Goal: Information Seeking & Learning: Learn about a topic

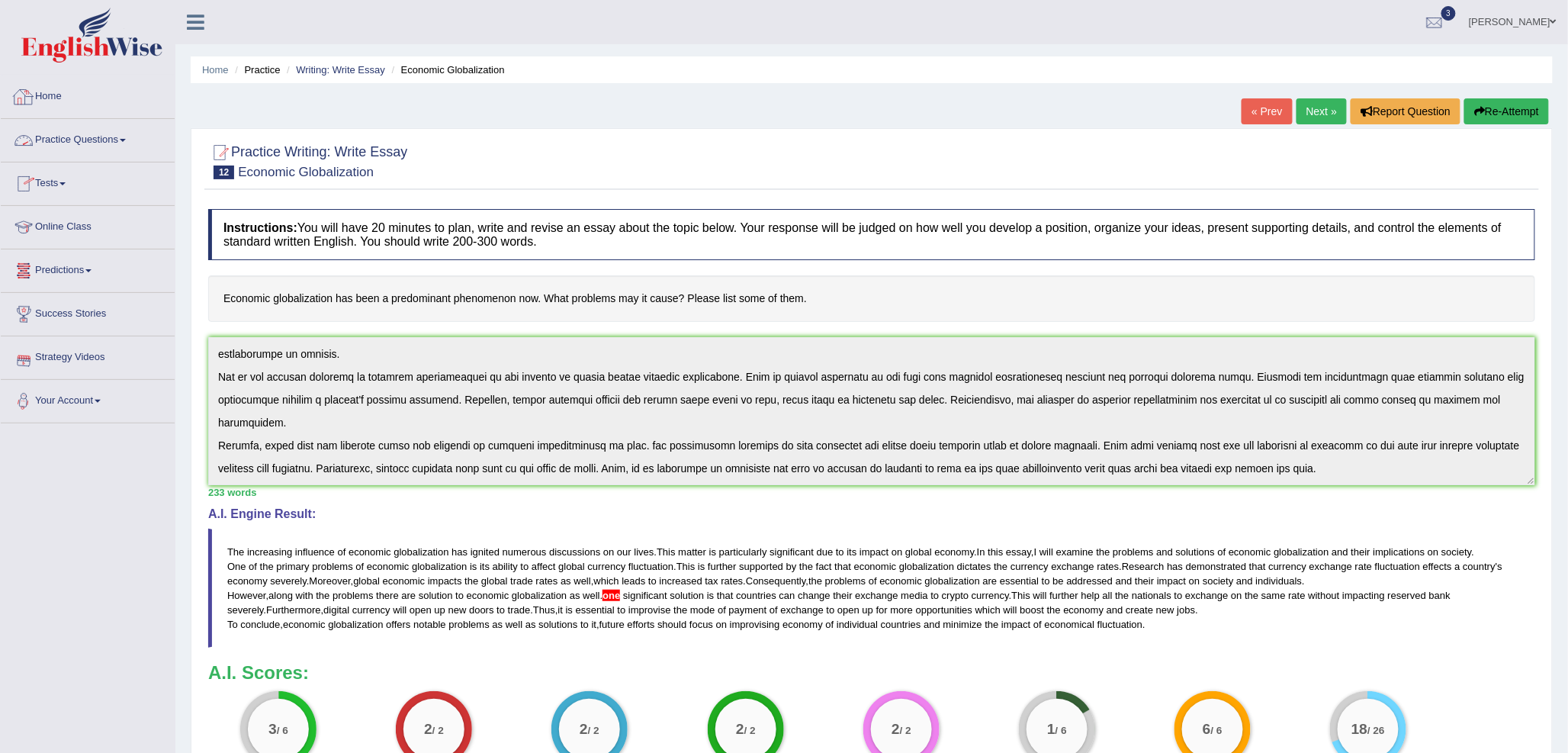
click at [51, 103] on link "Home" at bounding box center [88, 94] width 174 height 38
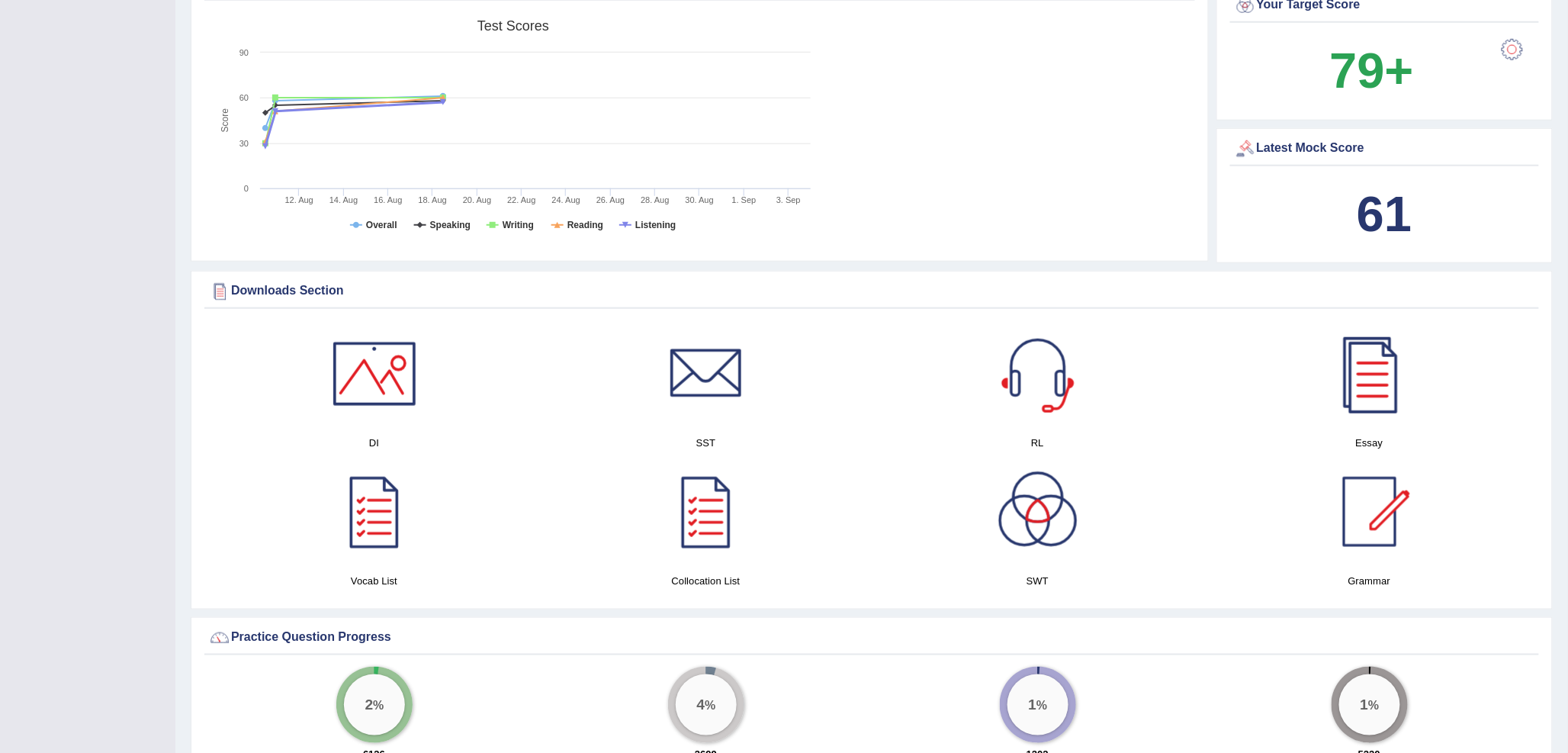
scroll to position [508, 0]
click at [384, 378] on div at bounding box center [374, 372] width 106 height 106
click at [693, 374] on div at bounding box center [706, 372] width 106 height 106
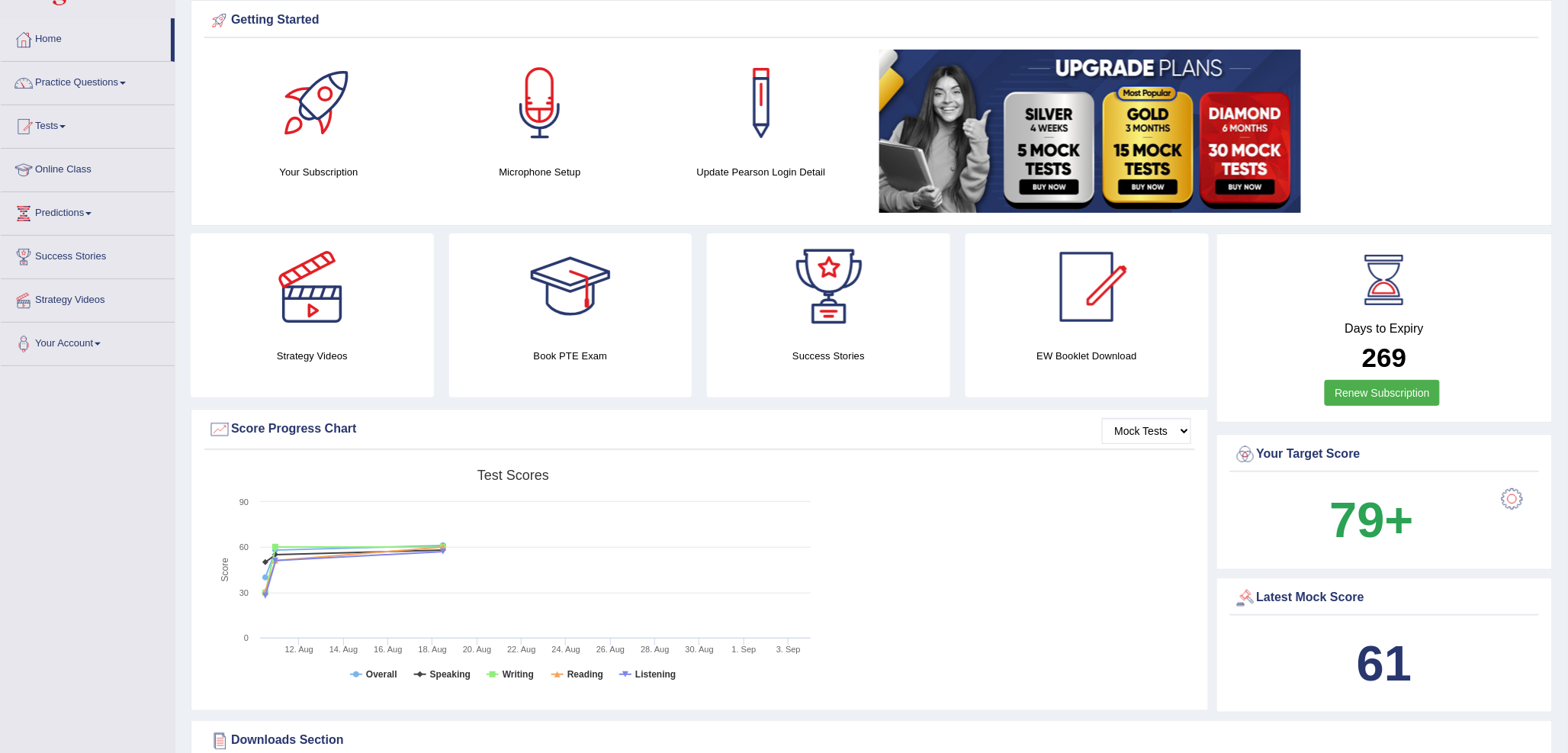
scroll to position [0, 0]
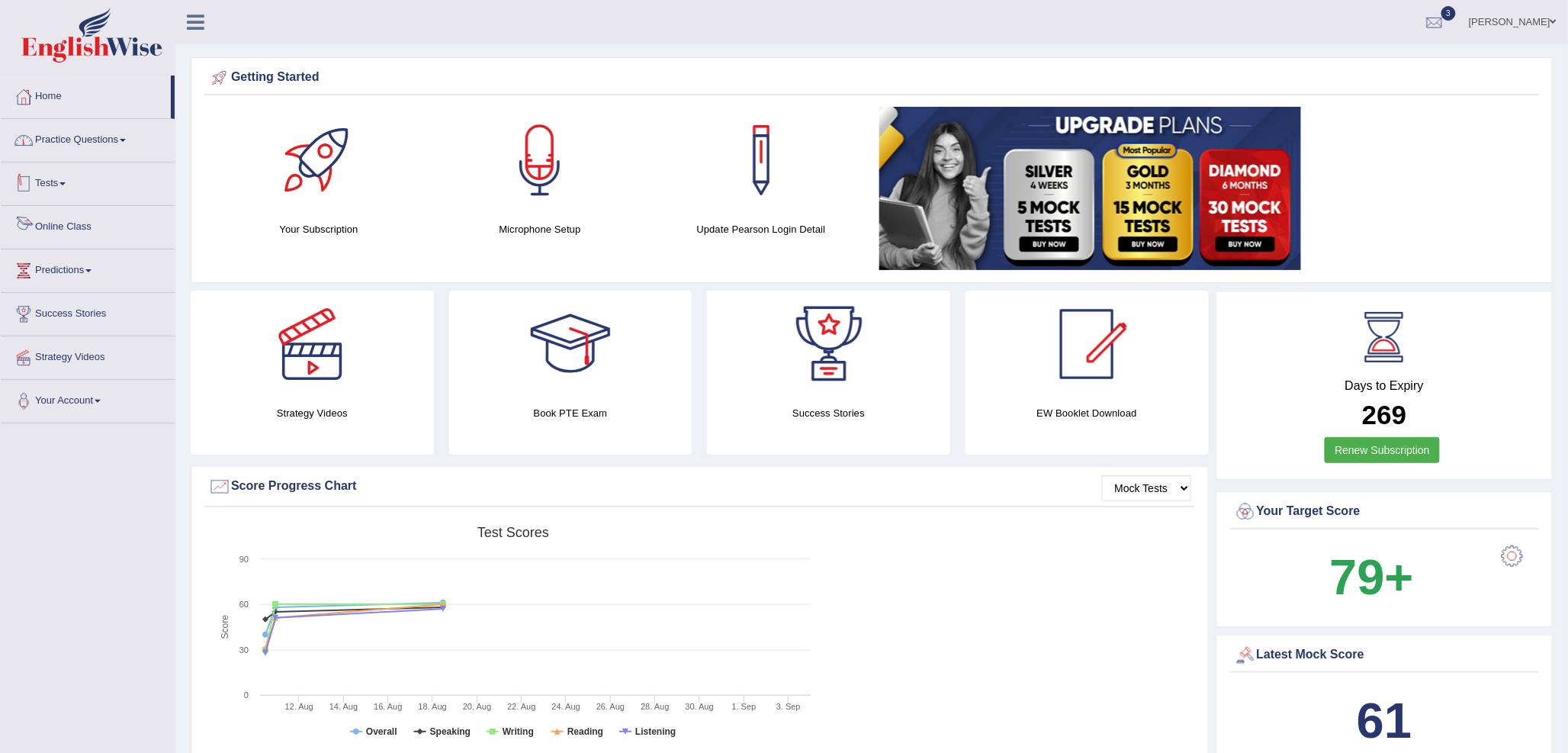
click at [95, 151] on link "Practice Questions" at bounding box center [88, 138] width 174 height 38
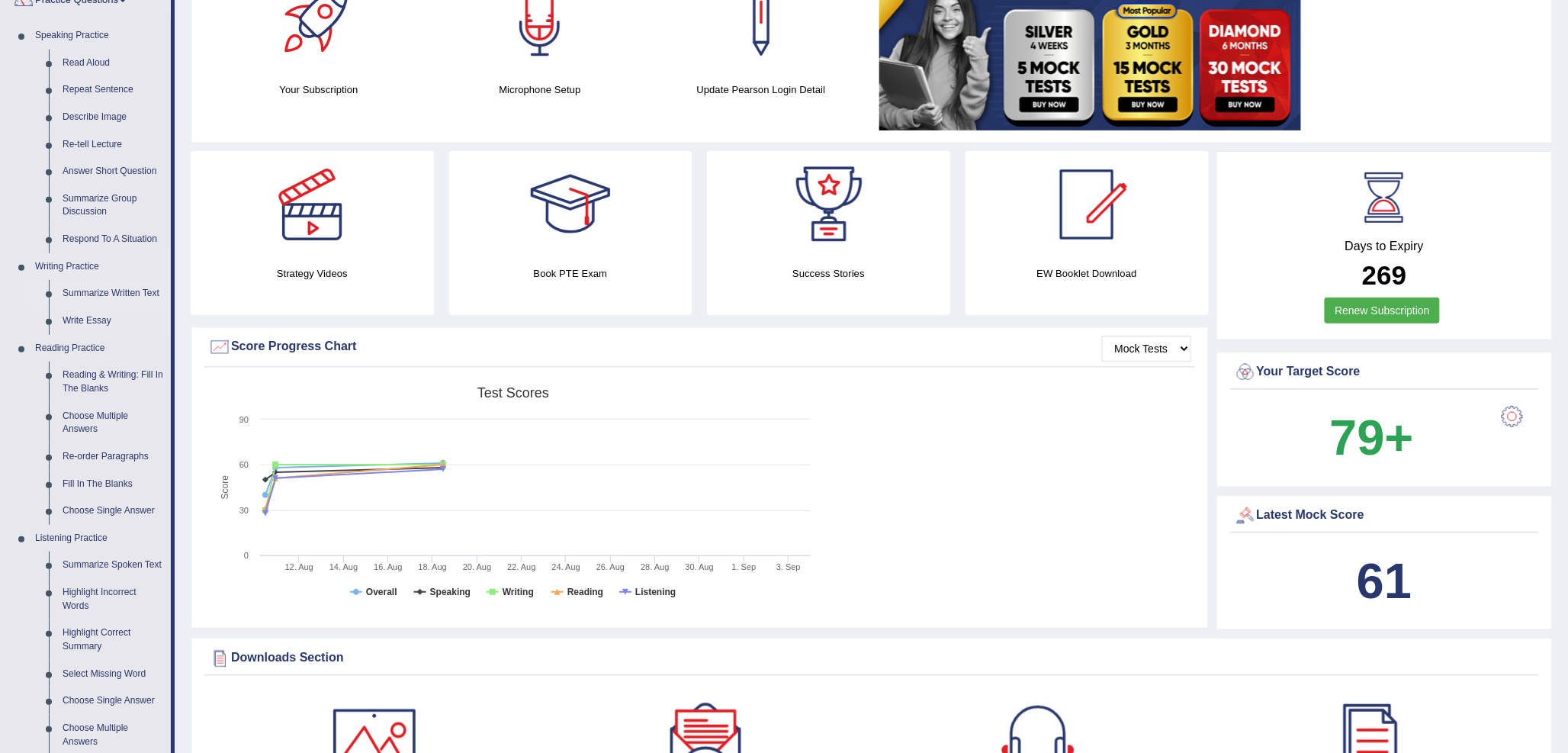
scroll to position [169, 0]
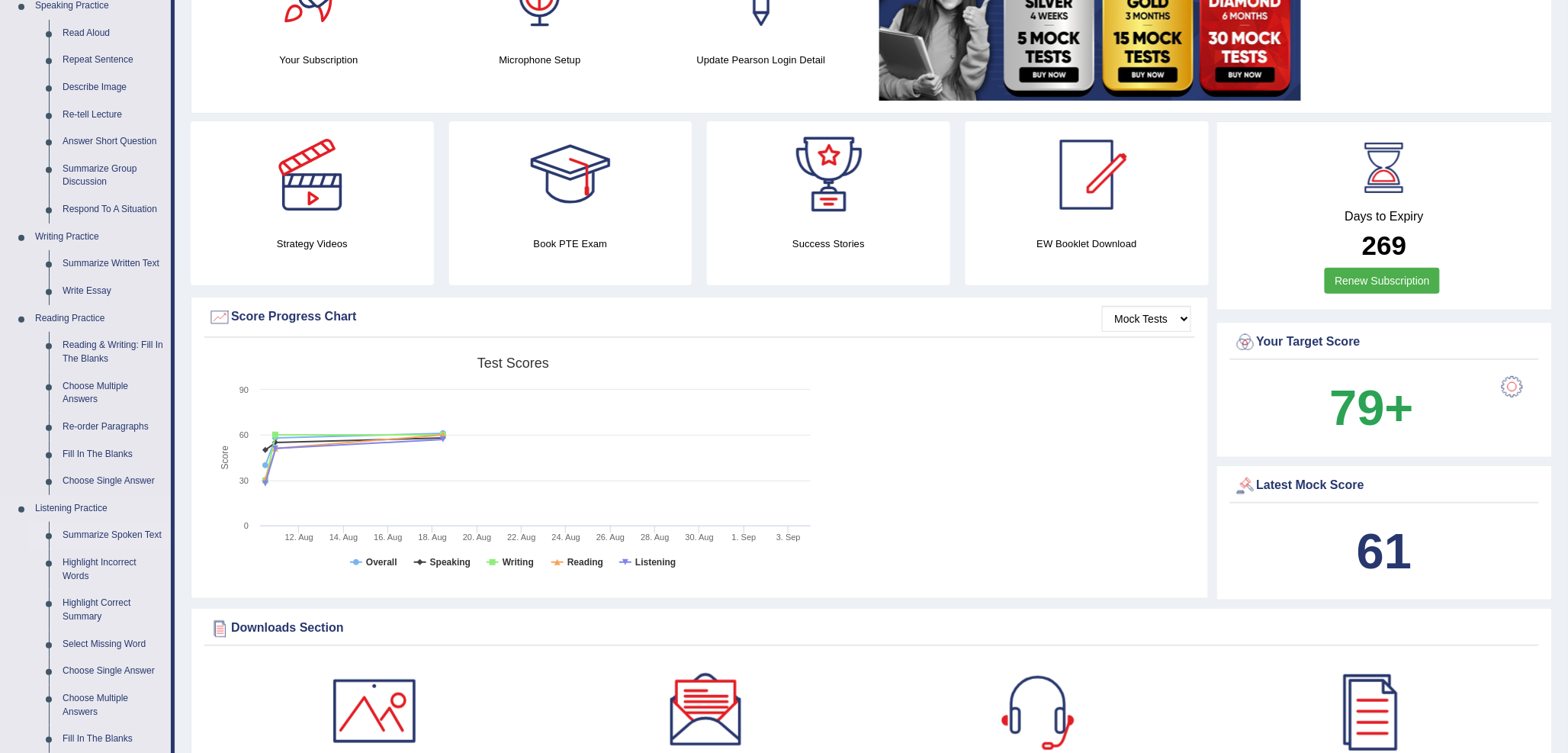
click at [123, 528] on link "Summarize Spoken Text" at bounding box center [113, 535] width 115 height 27
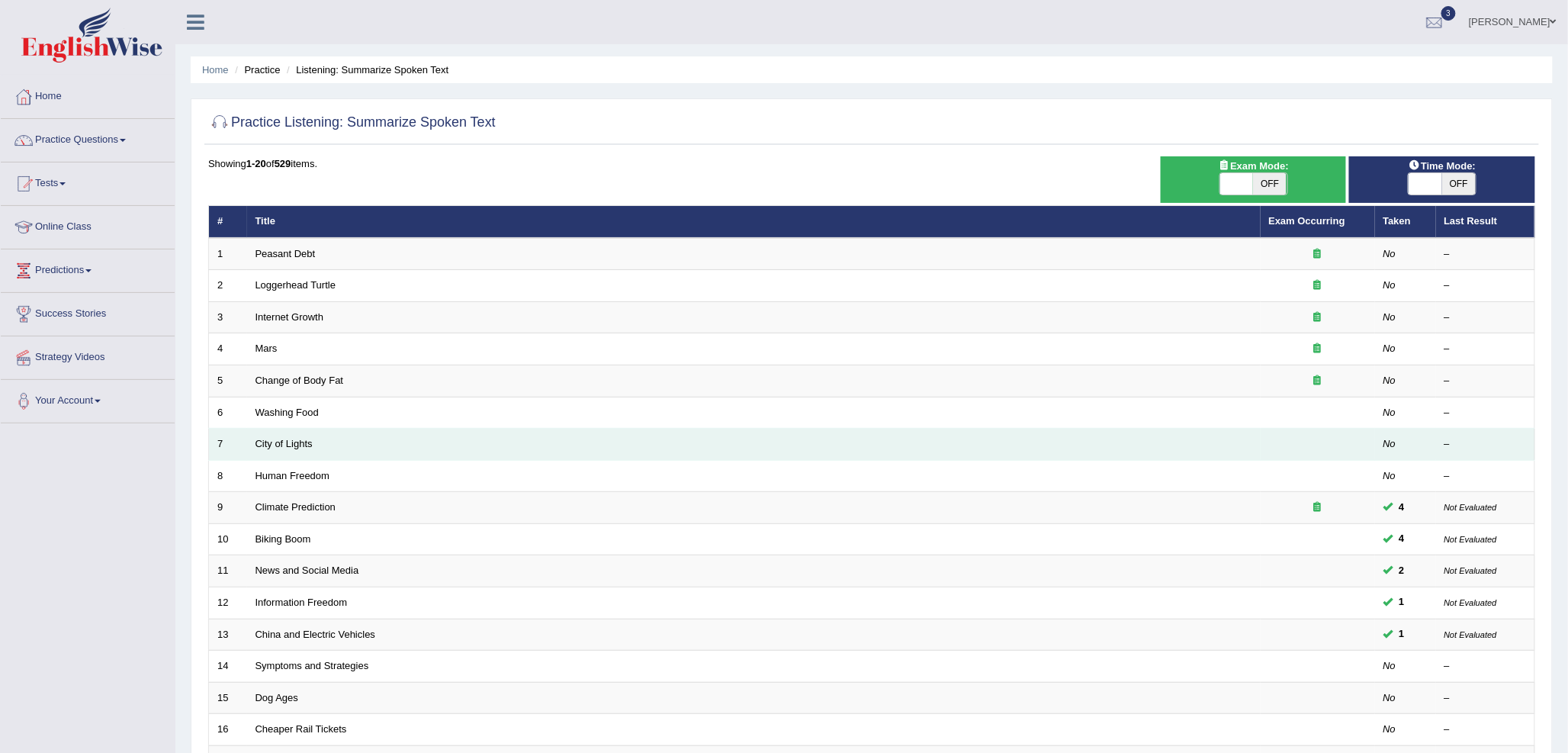
click at [250, 448] on td "City of Lights" at bounding box center [753, 444] width 1013 height 32
click at [259, 444] on link "City of Lights" at bounding box center [284, 444] width 57 height 12
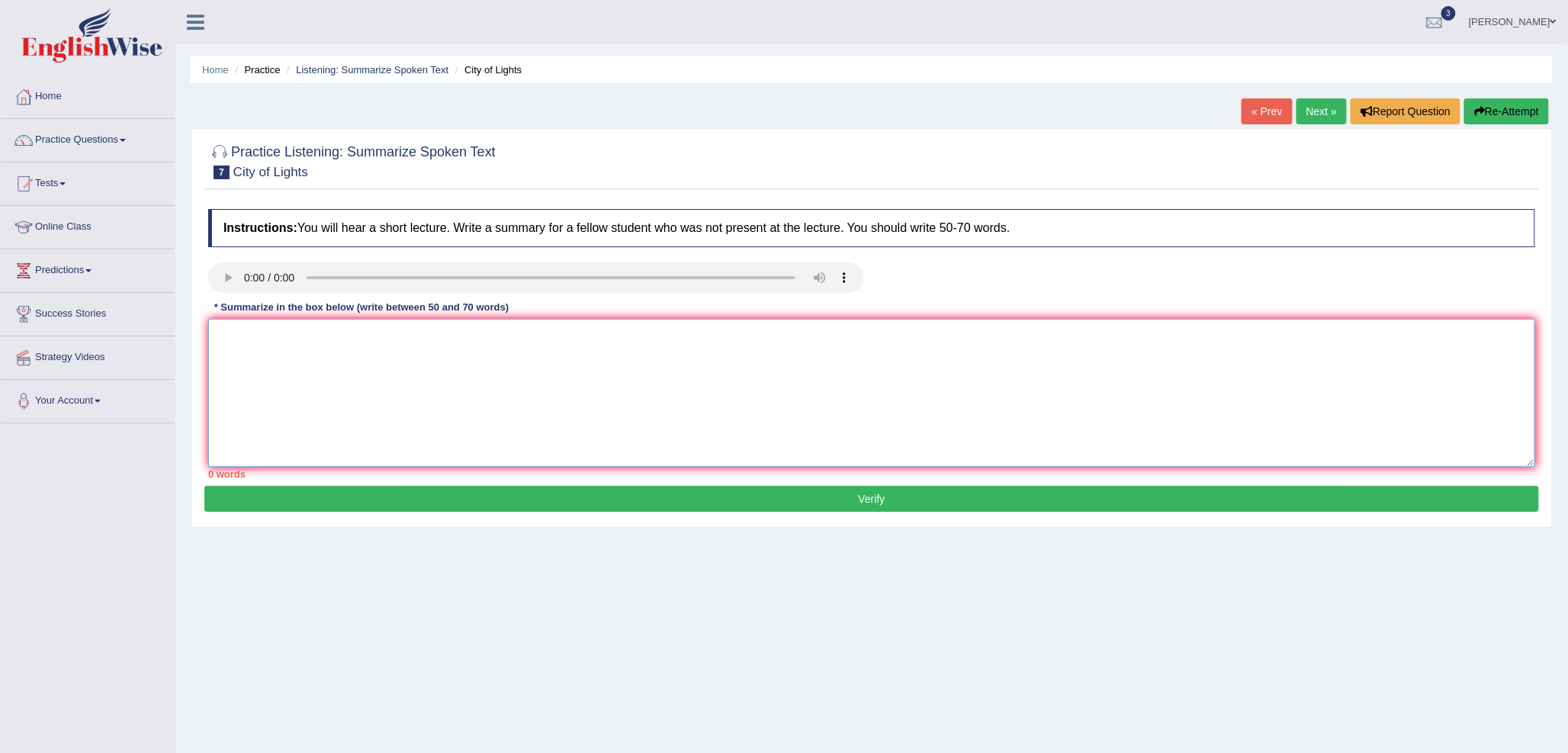
click at [336, 361] on textarea at bounding box center [871, 393] width 1327 height 148
click at [393, 354] on textarea at bounding box center [871, 393] width 1327 height 148
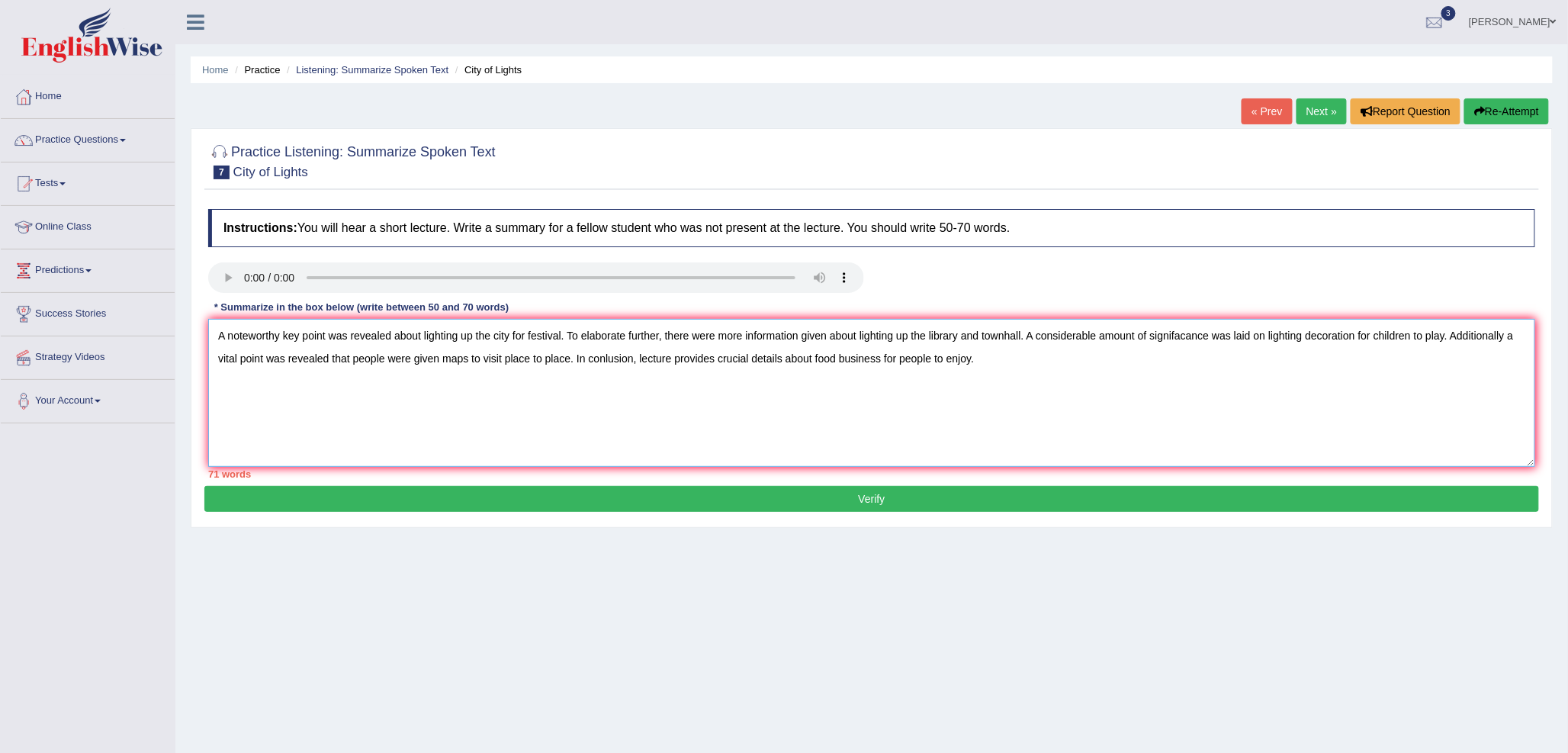
drag, startPoint x: 1301, startPoint y: 336, endPoint x: 1269, endPoint y: 336, distance: 32.0
click at [1269, 336] on textarea "A noteworthy key point was revealed about lighting up the city for festival. To…" at bounding box center [871, 393] width 1327 height 148
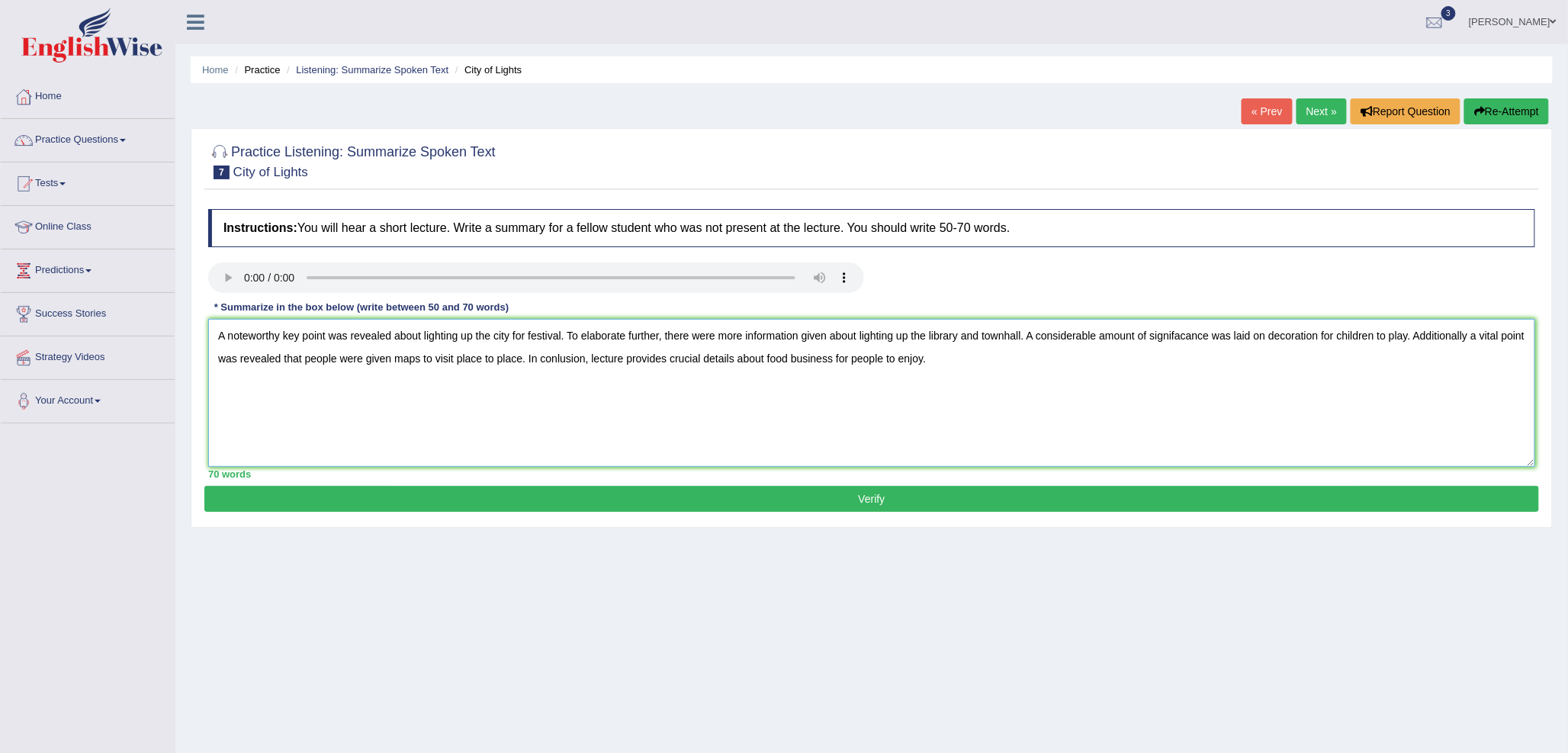
click at [1466, 337] on textarea "A noteworthy key point was revealed about lighting up the city for festival. To…" at bounding box center [871, 393] width 1327 height 148
type textarea "A noteworthy key point was revealed about lighting up the city for festival. To…"
click at [878, 493] on button "Verify" at bounding box center [871, 499] width 1335 height 26
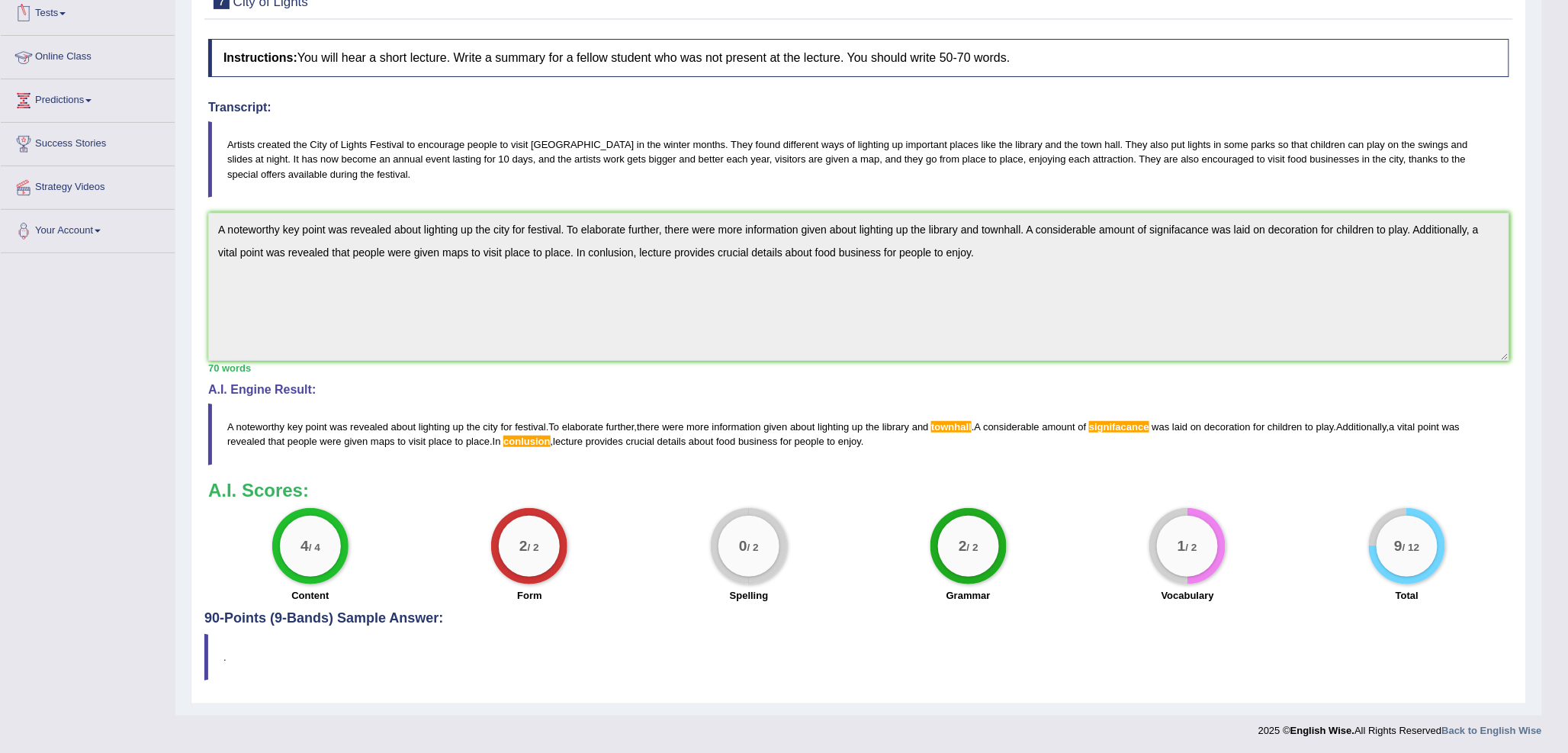
scroll to position [85, 0]
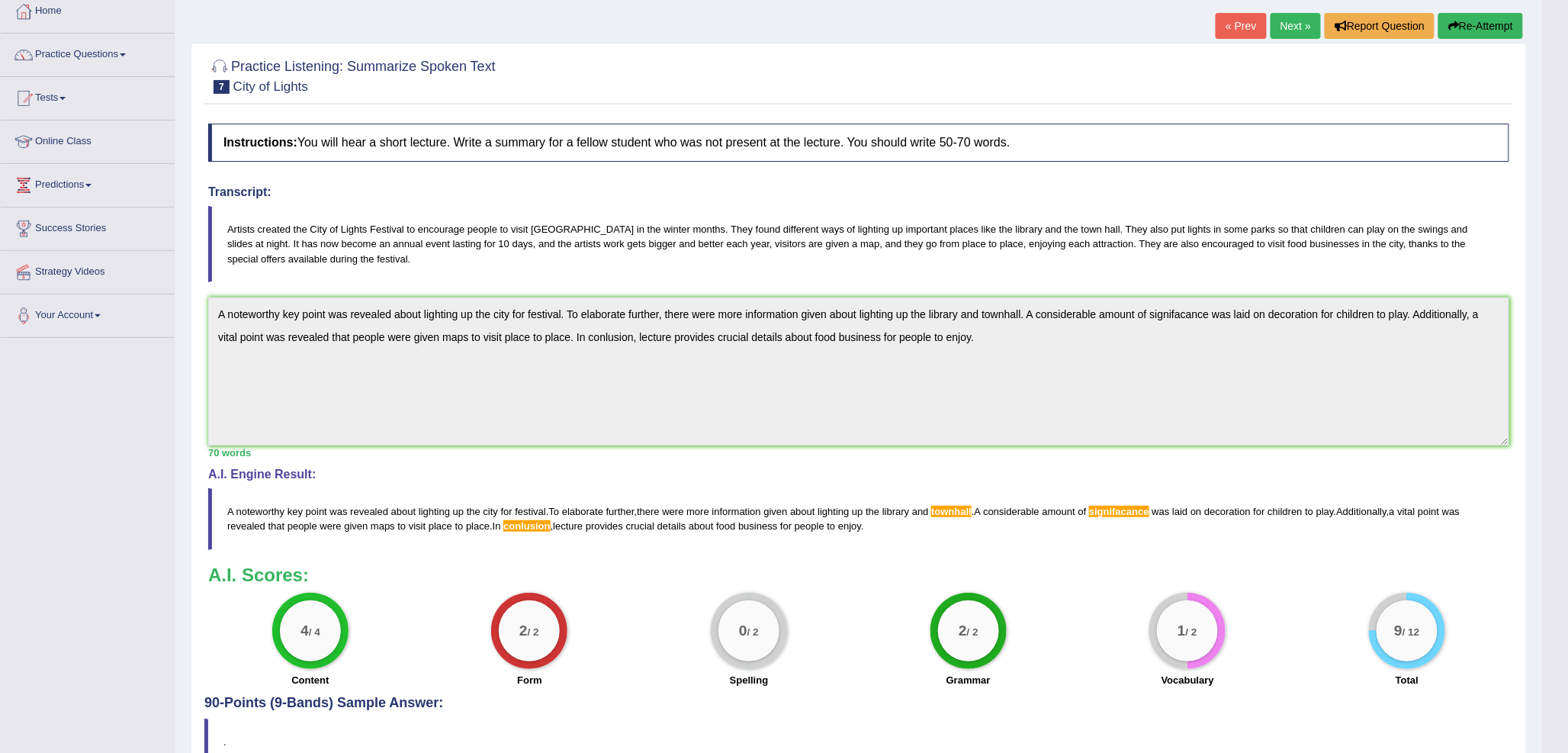
click at [1285, 34] on link "Next »" at bounding box center [1295, 26] width 50 height 26
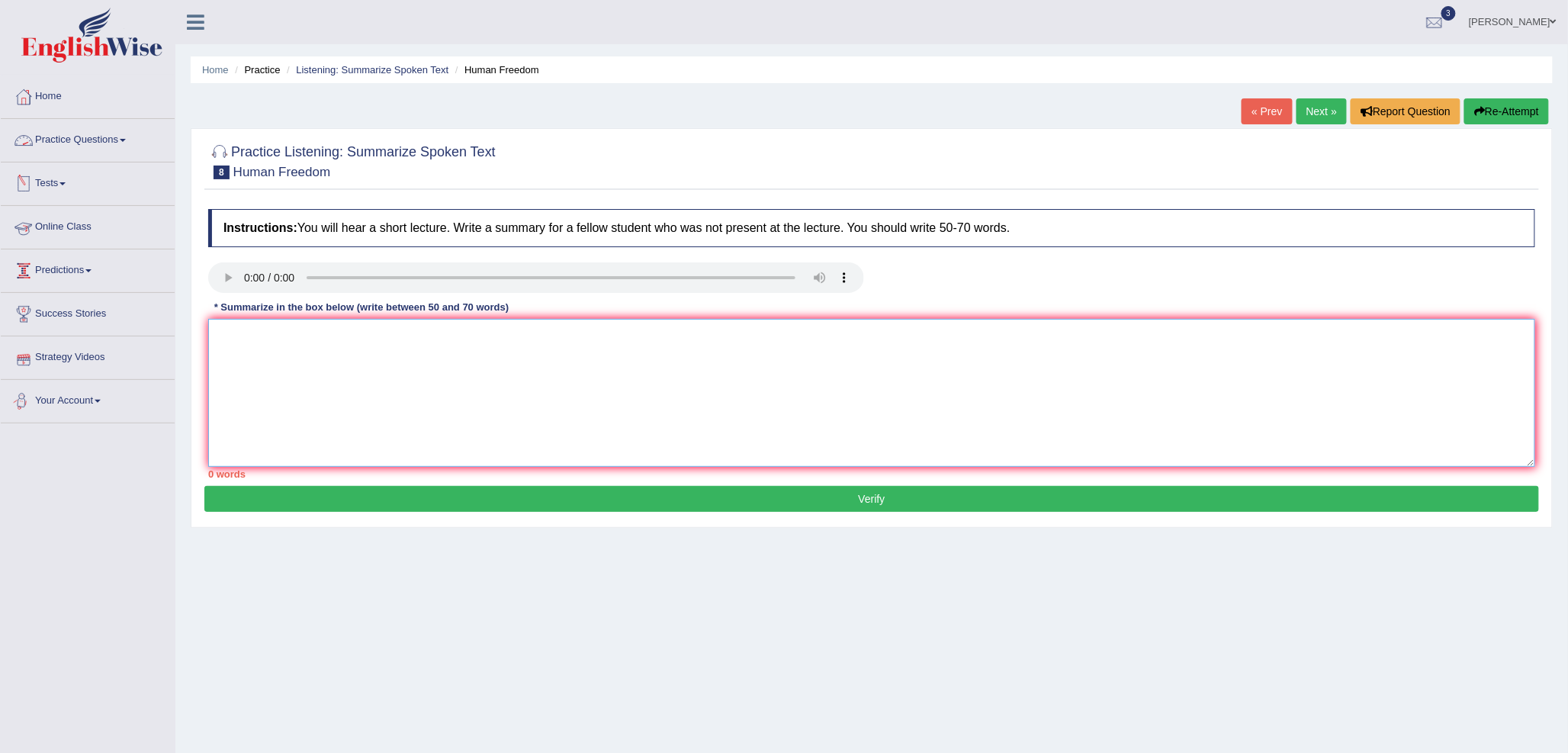
click at [291, 357] on textarea at bounding box center [871, 393] width 1327 height 148
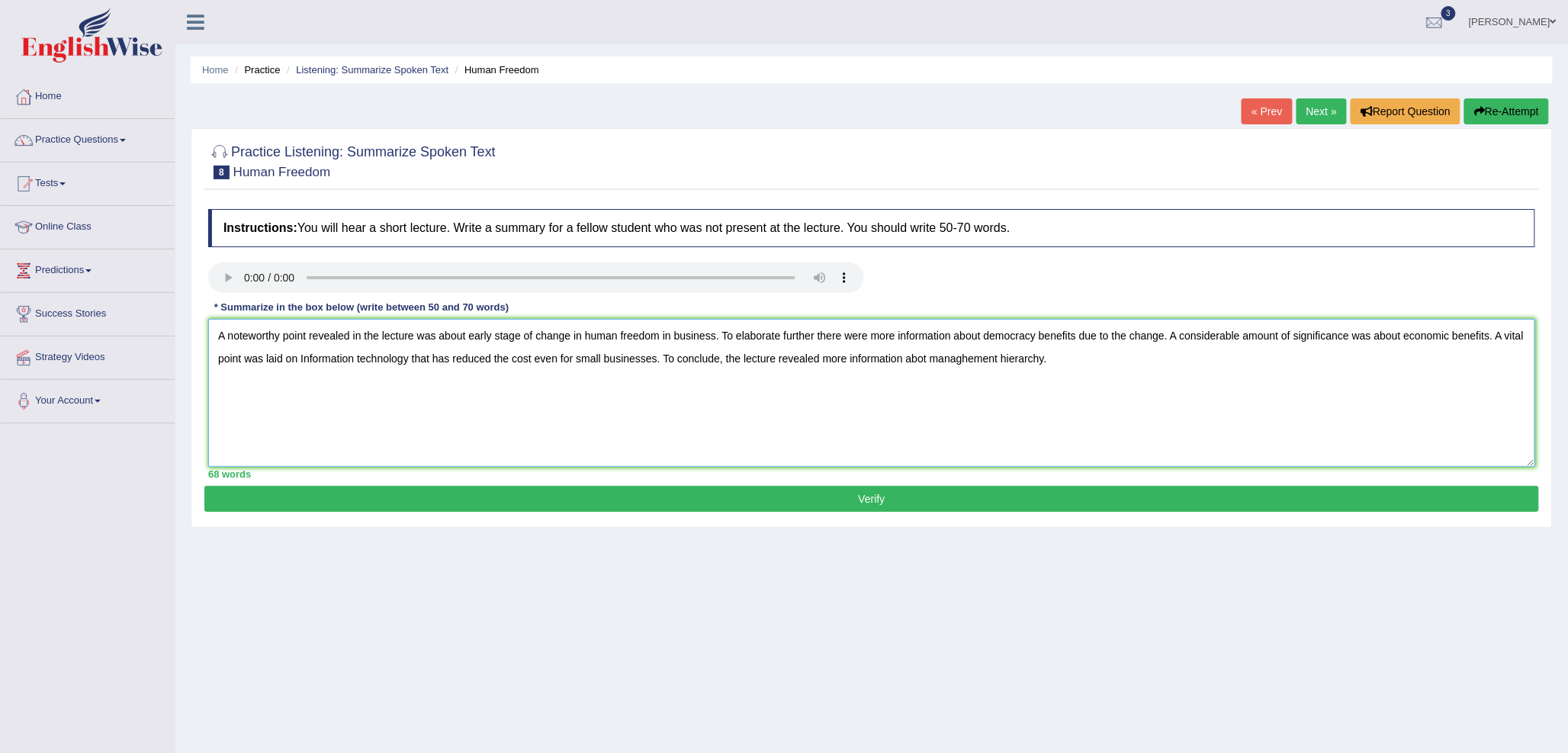
click at [717, 334] on textarea "A noteworthy point revealed in the lecture was about early stage of change in h…" at bounding box center [871, 393] width 1327 height 148
click at [826, 334] on textarea "A noteworthy point revealed in the lecture was about early stage of change in h…" at bounding box center [871, 393] width 1327 height 148
click at [940, 360] on textarea "A noteworthy point revealed in the lecture was about early stage of change in h…" at bounding box center [871, 393] width 1327 height 148
click at [944, 361] on textarea "A noteworthy point revealed in the lecture was about early stage of change in h…" at bounding box center [871, 393] width 1327 height 148
click at [993, 359] on textarea "A noteworthy point revealed in the lecture was about early stage of change in h…" at bounding box center [871, 393] width 1327 height 148
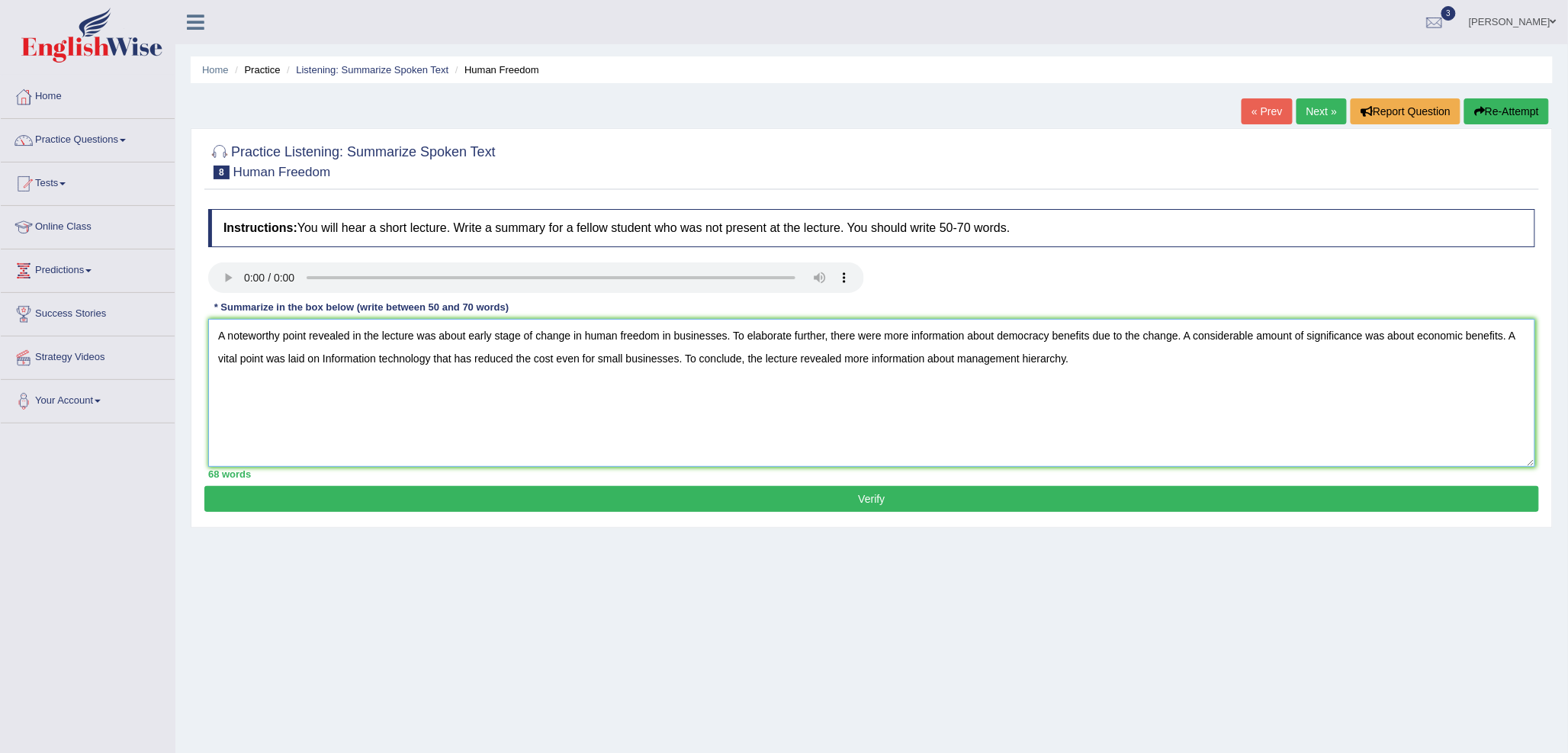
type textarea "A noteworthy point revealed in the lecture was about early stage of change in h…"
click at [891, 497] on button "Verify" at bounding box center [871, 499] width 1335 height 26
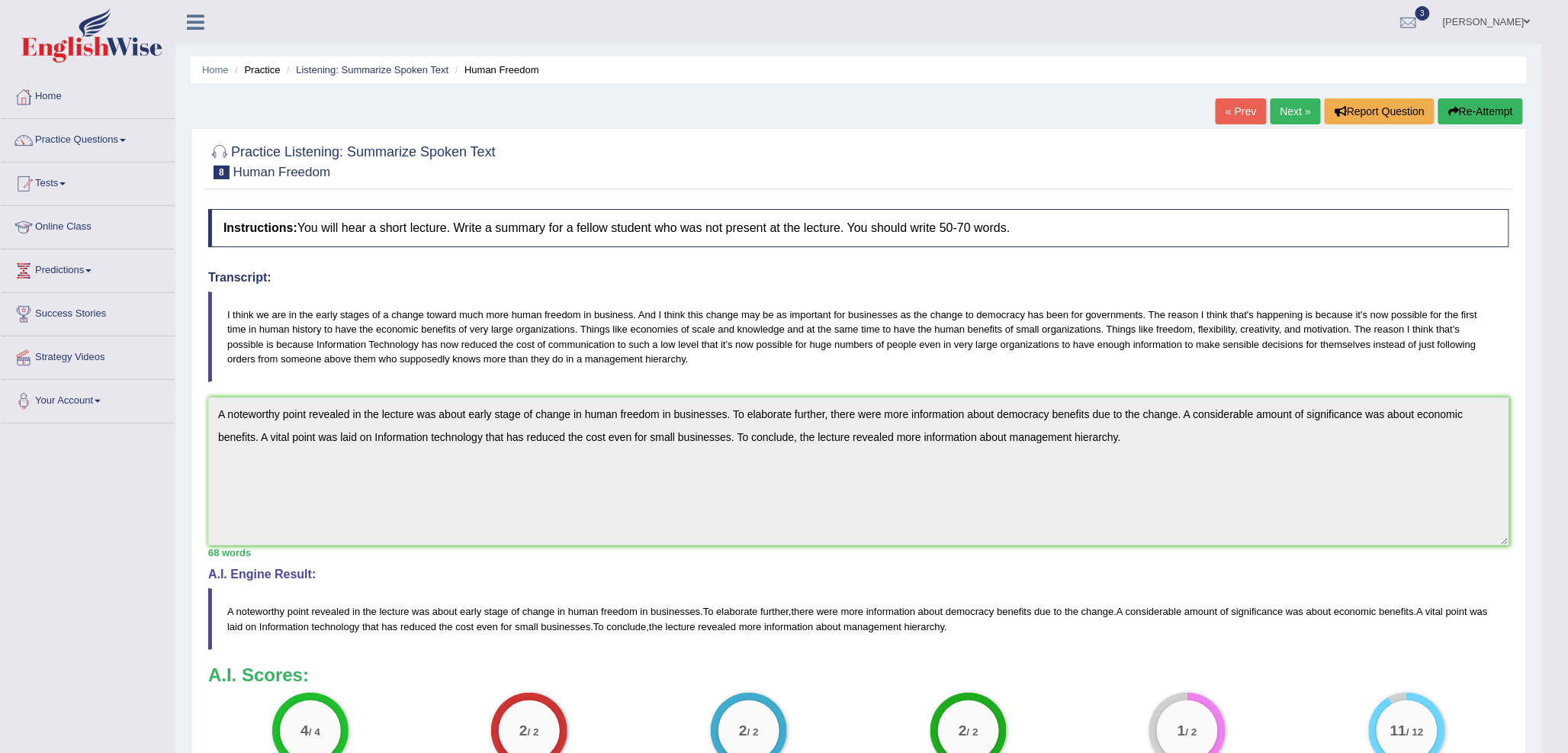
click at [1288, 116] on link "Next »" at bounding box center [1295, 111] width 50 height 26
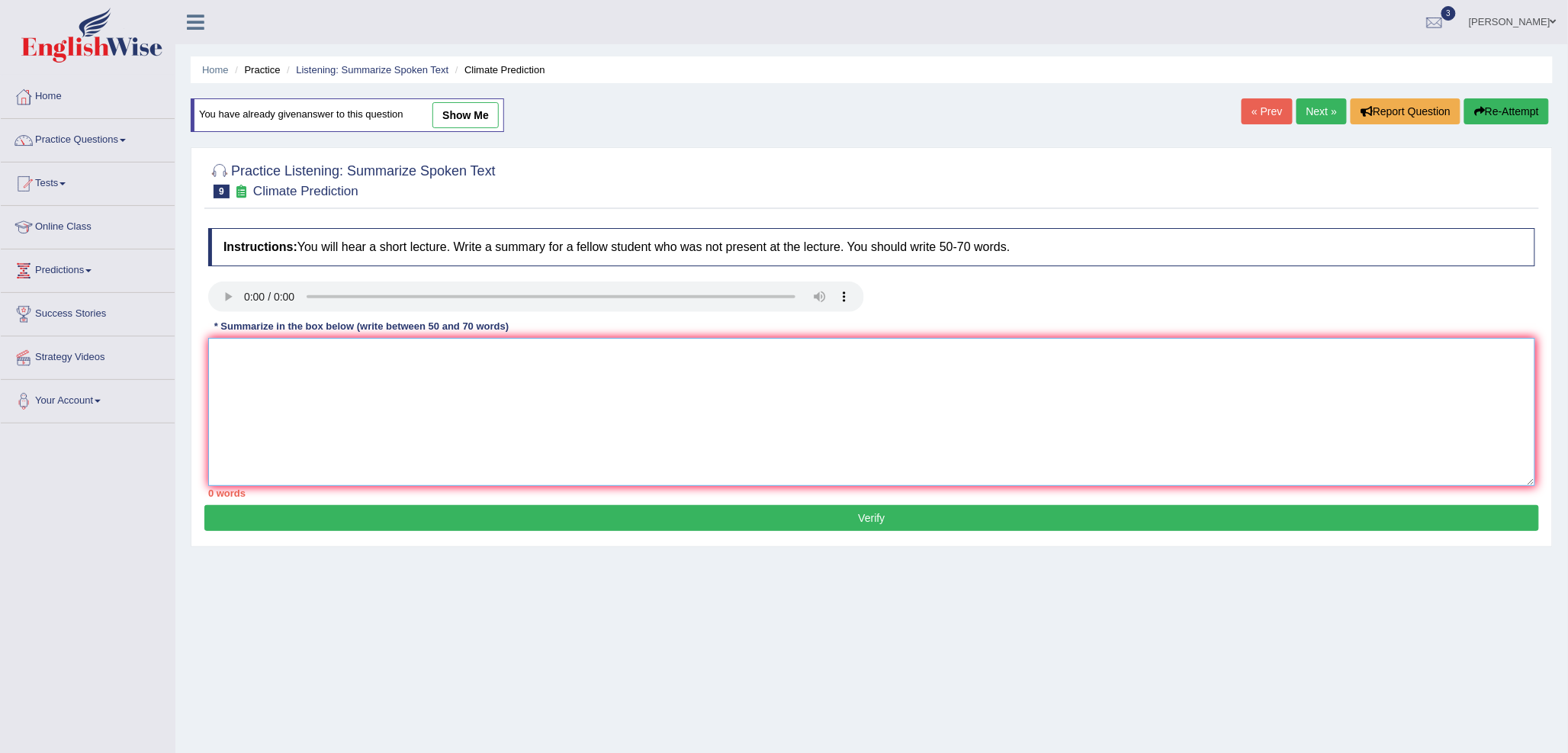
click at [276, 368] on textarea at bounding box center [871, 412] width 1327 height 148
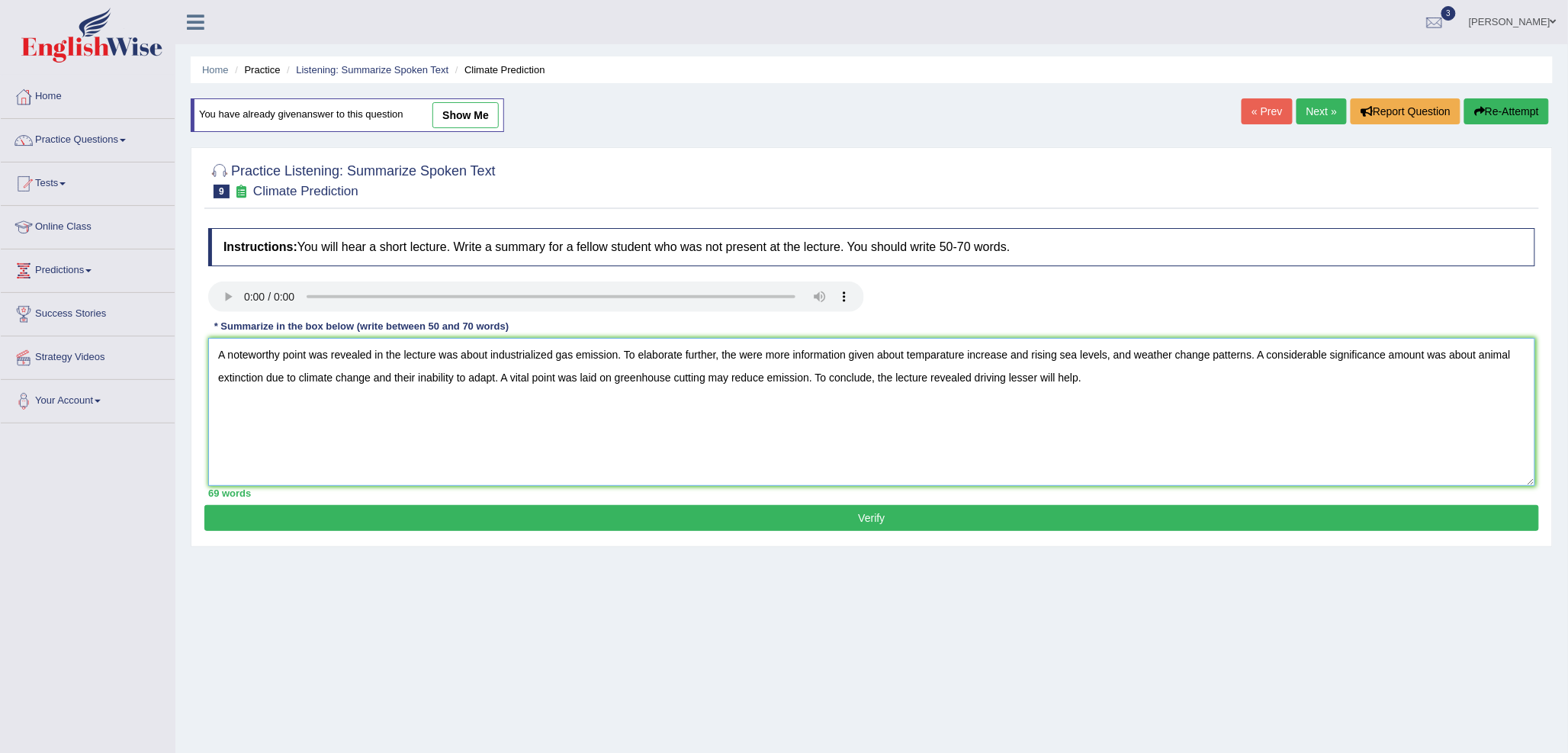
click at [735, 354] on textarea "A noteworthy point was revealed in the lecture was about industrialized gas emi…" at bounding box center [871, 412] width 1327 height 148
drag, startPoint x: 882, startPoint y: 352, endPoint x: 860, endPoint y: 353, distance: 22.0
click at [860, 353] on textarea "A noteworthy point was revealed in the lecture was about industrialized gas emi…" at bounding box center [871, 412] width 1327 height 148
drag, startPoint x: 1010, startPoint y: 355, endPoint x: 989, endPoint y: 352, distance: 21.2
click at [989, 352] on textarea "A noteworthy point was revealed in the lecture was about industrialized gas emi…" at bounding box center [871, 412] width 1327 height 148
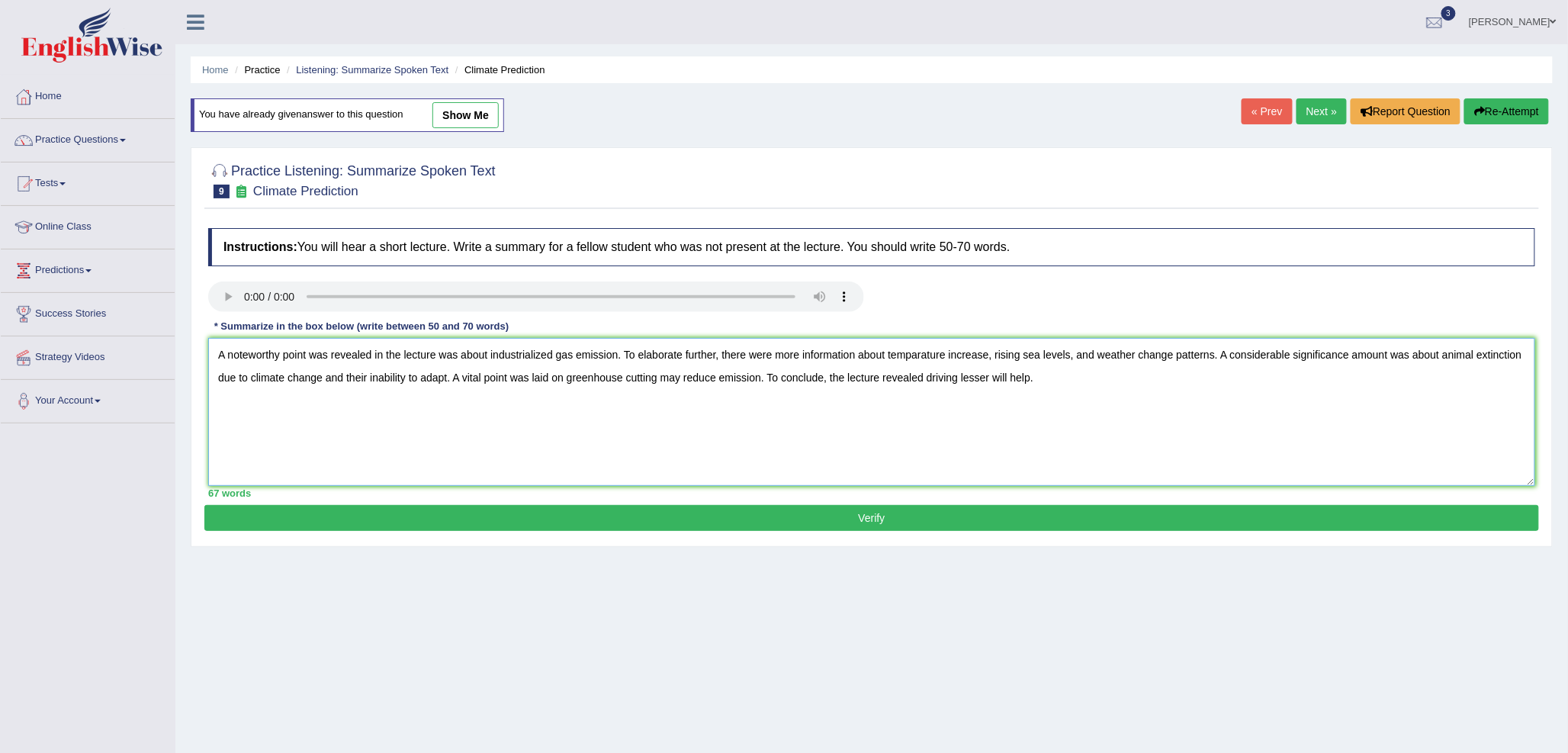
drag, startPoint x: 1172, startPoint y: 353, endPoint x: 1136, endPoint y: 352, distance: 36.0
click at [1136, 352] on textarea "A noteworthy point was revealed in the lecture was about industrialized gas emi…" at bounding box center [871, 412] width 1327 height 148
click at [1175, 350] on textarea "A noteworthy point was revealed in the lecture was about industrialized gas emi…" at bounding box center [871, 412] width 1327 height 148
paste textarea "change"
drag, startPoint x: 321, startPoint y: 376, endPoint x: 447, endPoint y: 378, distance: 126.0
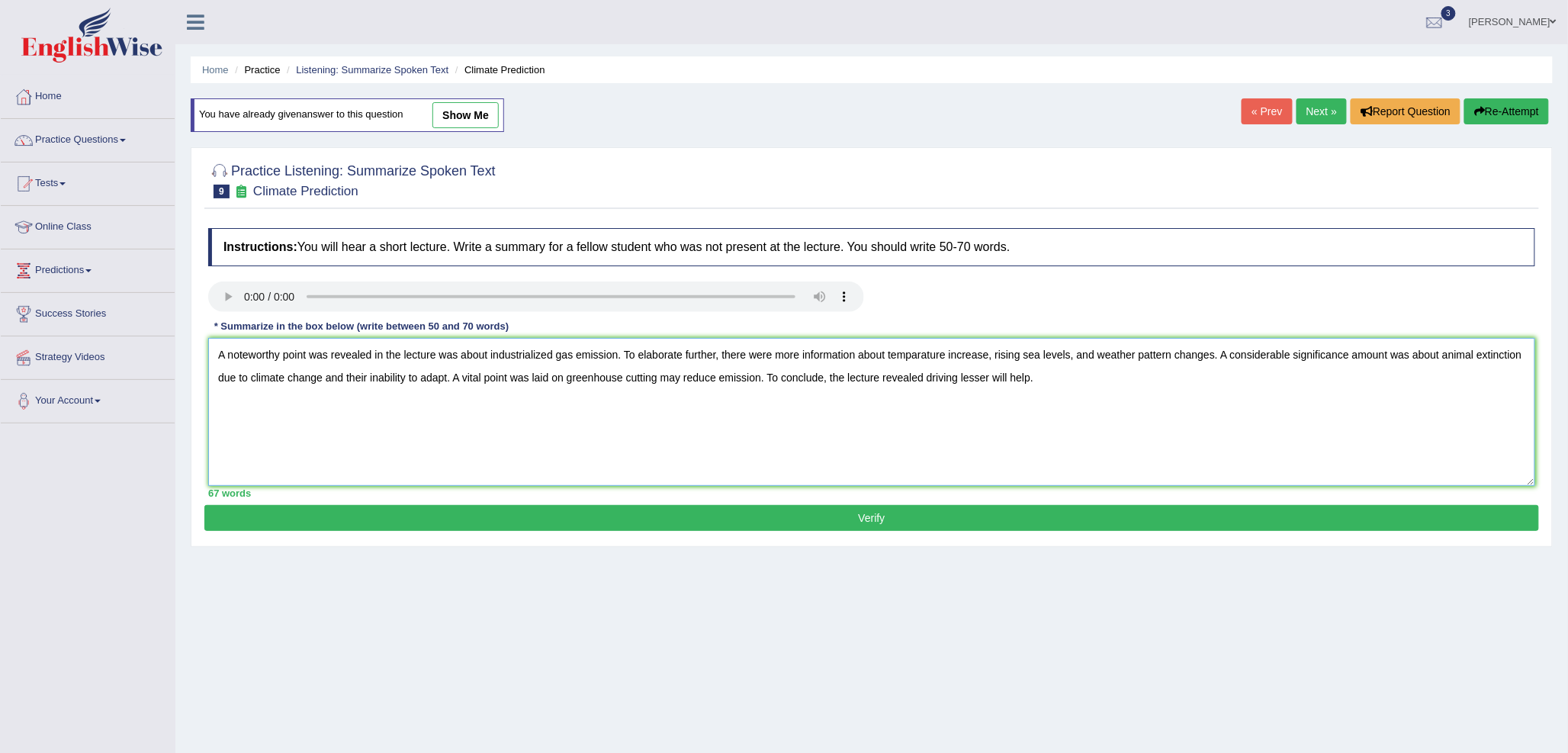
click at [447, 378] on textarea "A noteworthy point was revealed in the lecture was about industrialized gas emi…" at bounding box center [871, 412] width 1327 height 148
click at [864, 374] on textarea "A noteworthy point was revealed in the lecture was about industrialized gas emi…" at bounding box center [871, 412] width 1327 height 148
type textarea "A noteworthy point was revealed in the lecture was about industrialized gas emi…"
click at [889, 529] on button "Verify" at bounding box center [871, 518] width 1335 height 26
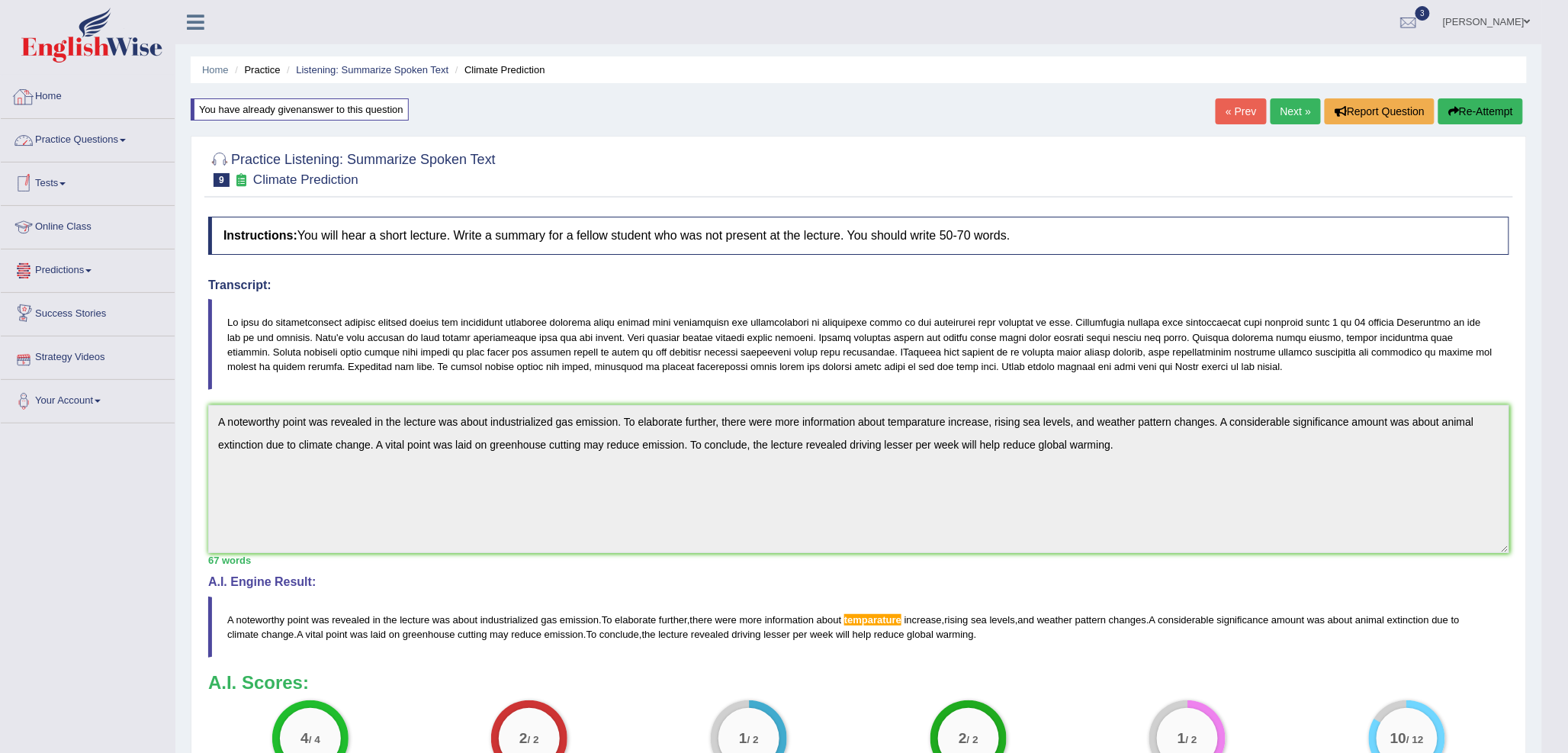
click at [70, 92] on link "Home" at bounding box center [88, 94] width 174 height 38
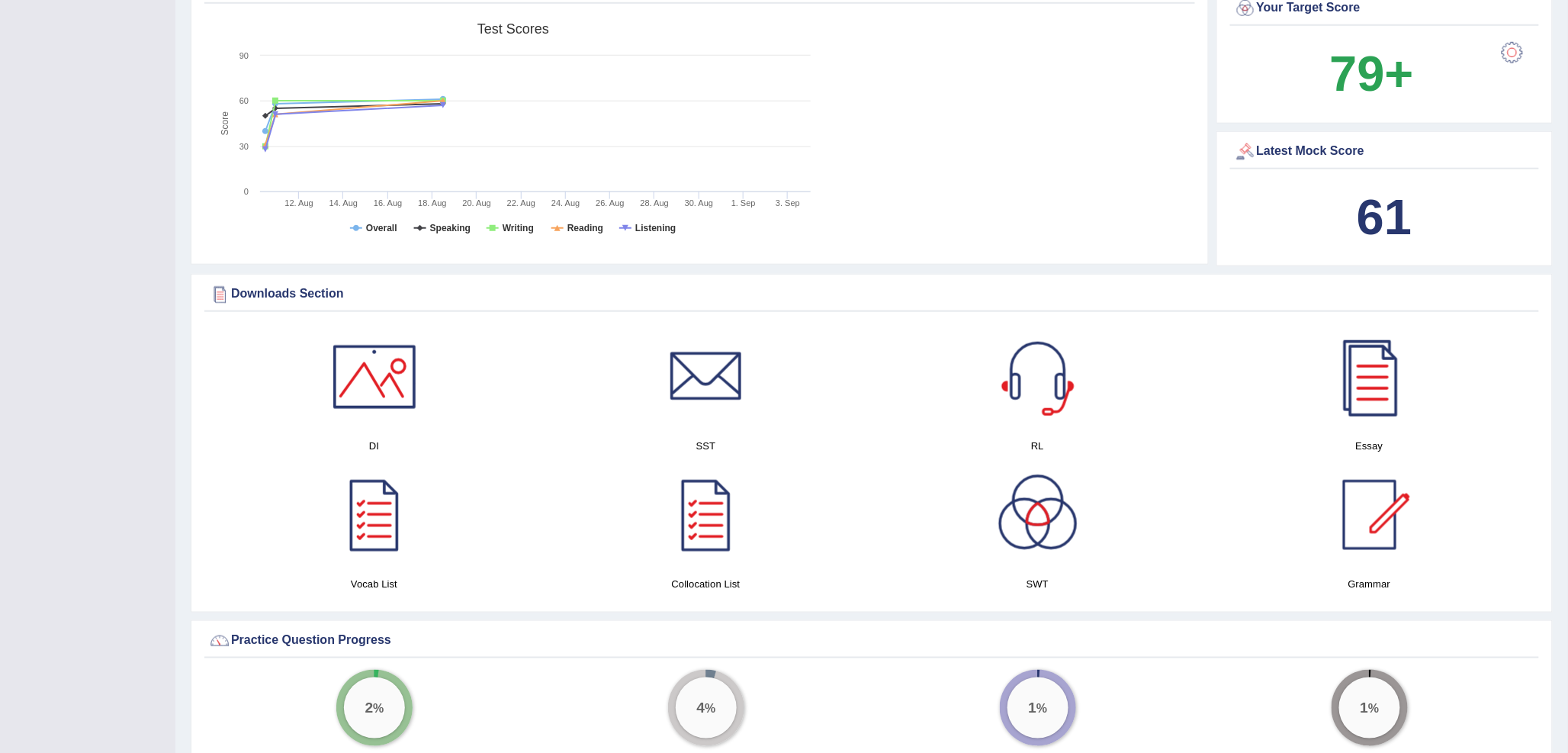
scroll to position [508, 0]
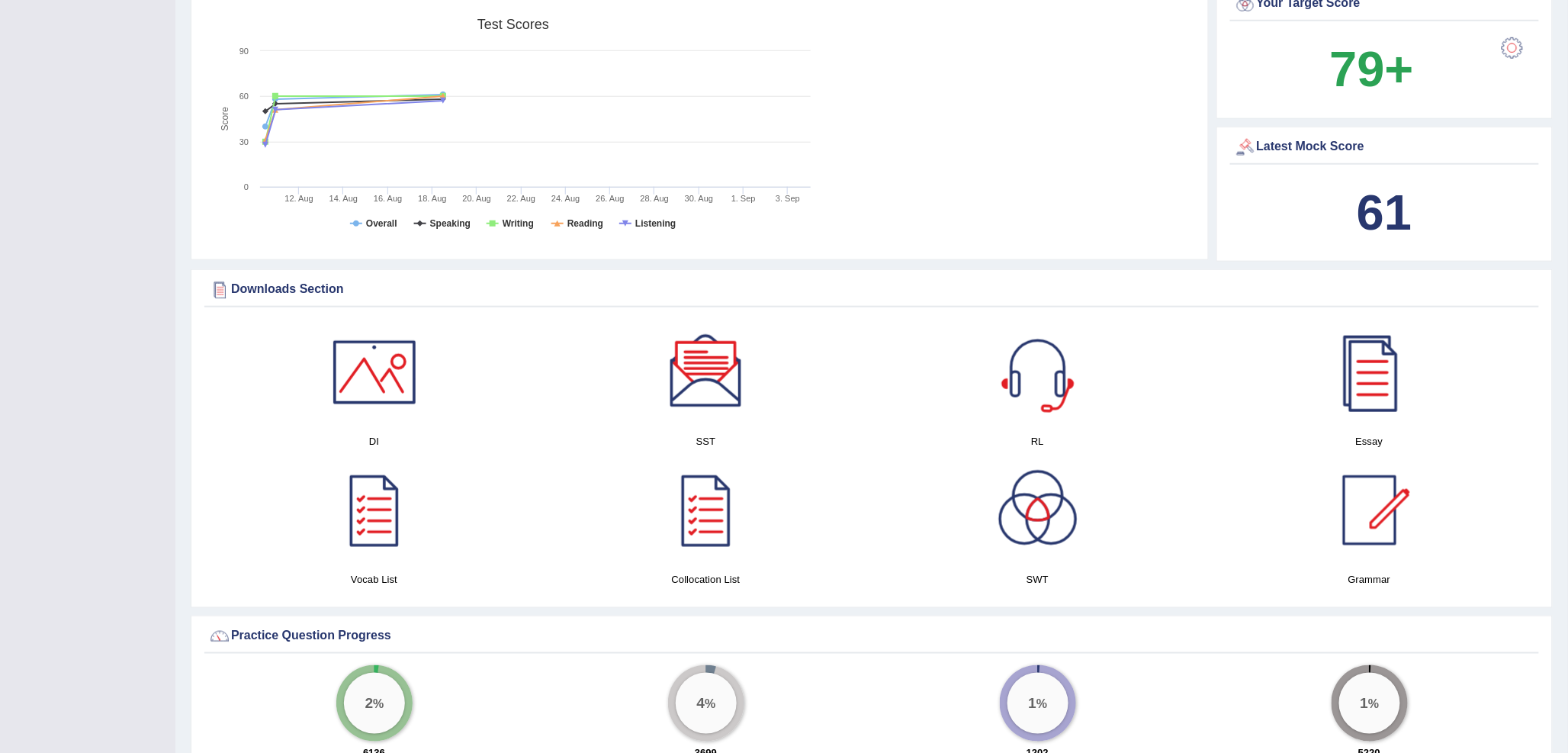
click at [1041, 376] on div at bounding box center [1038, 372] width 106 height 106
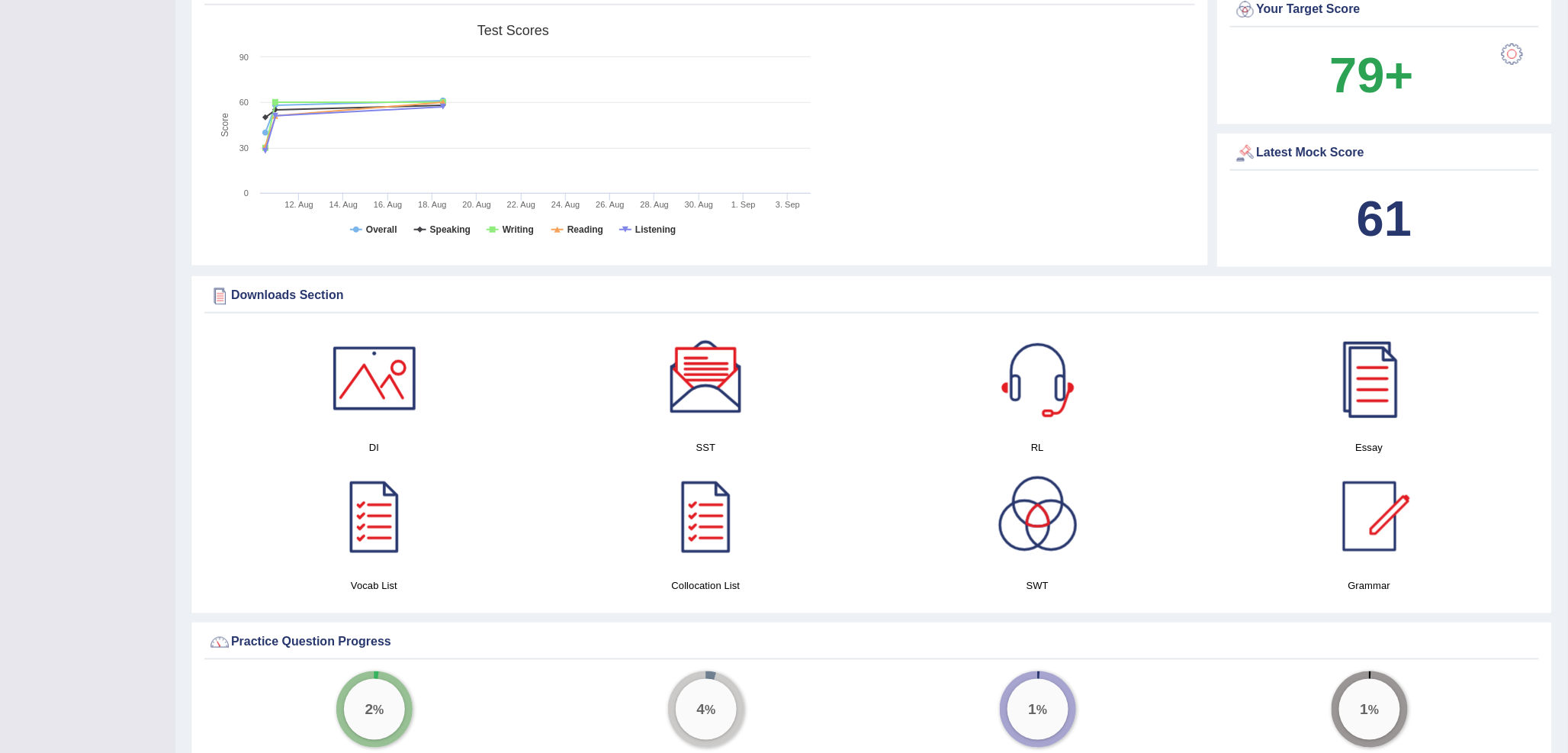
scroll to position [0, 0]
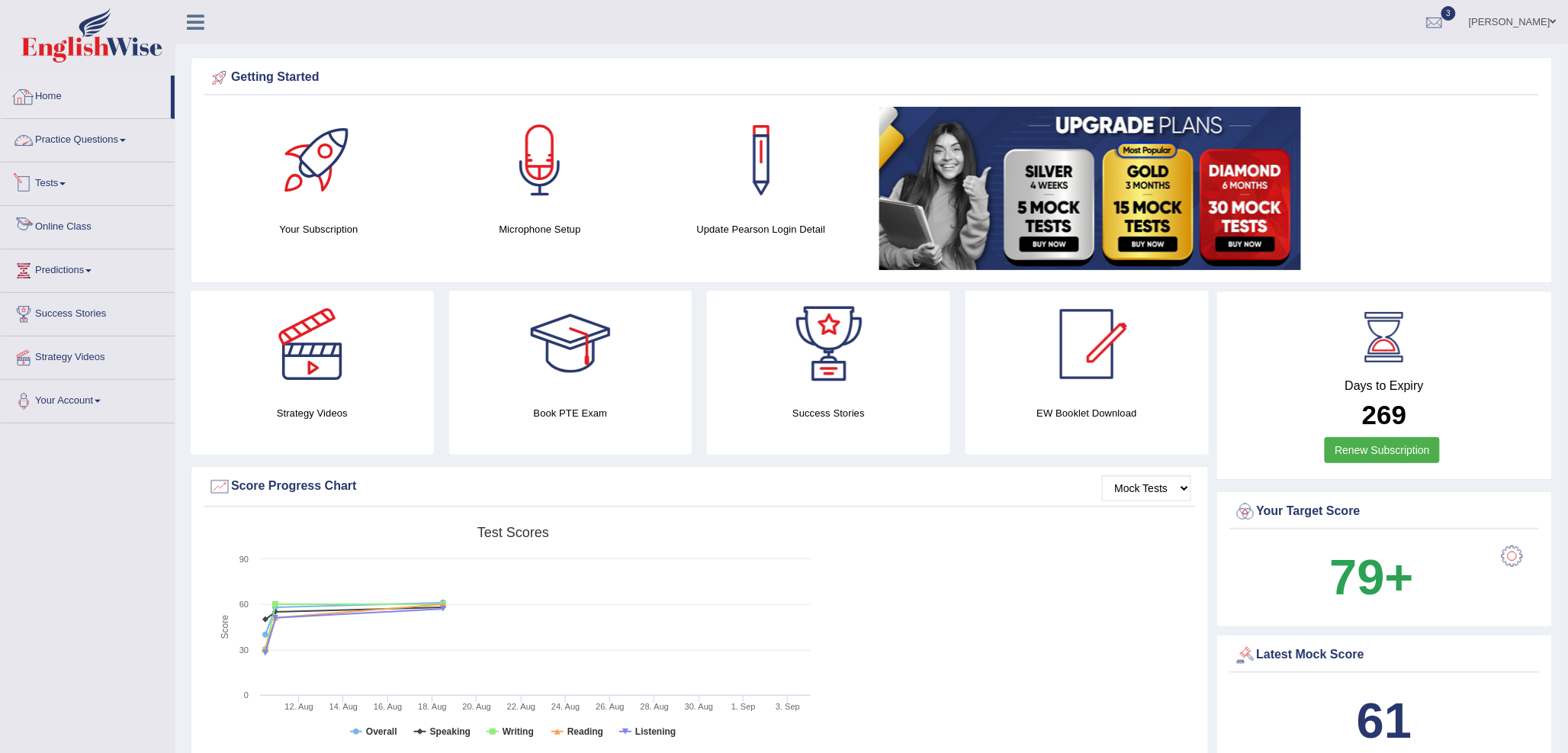
click at [69, 135] on link "Practice Questions" at bounding box center [88, 138] width 174 height 38
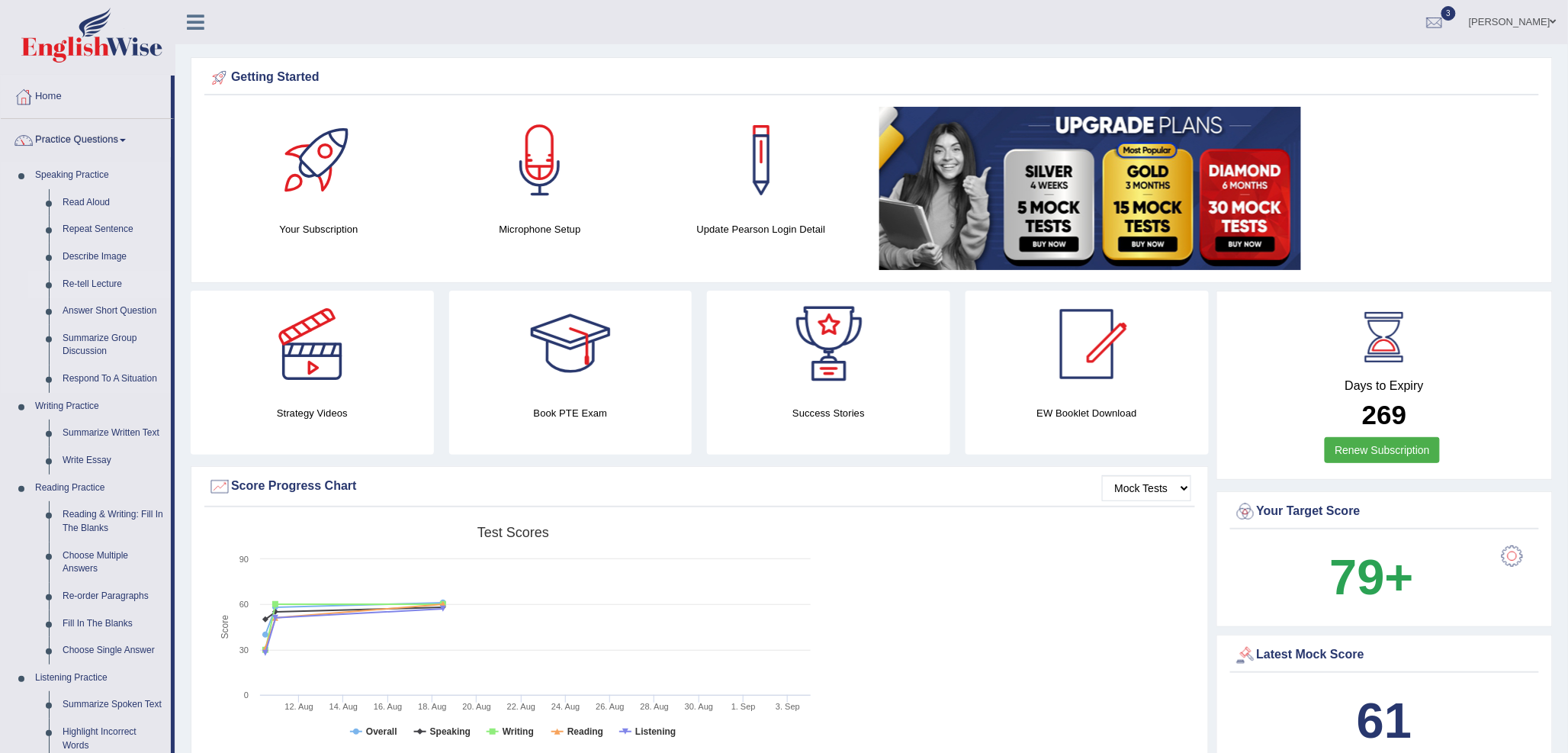
click at [90, 281] on link "Re-tell Lecture" at bounding box center [113, 284] width 115 height 27
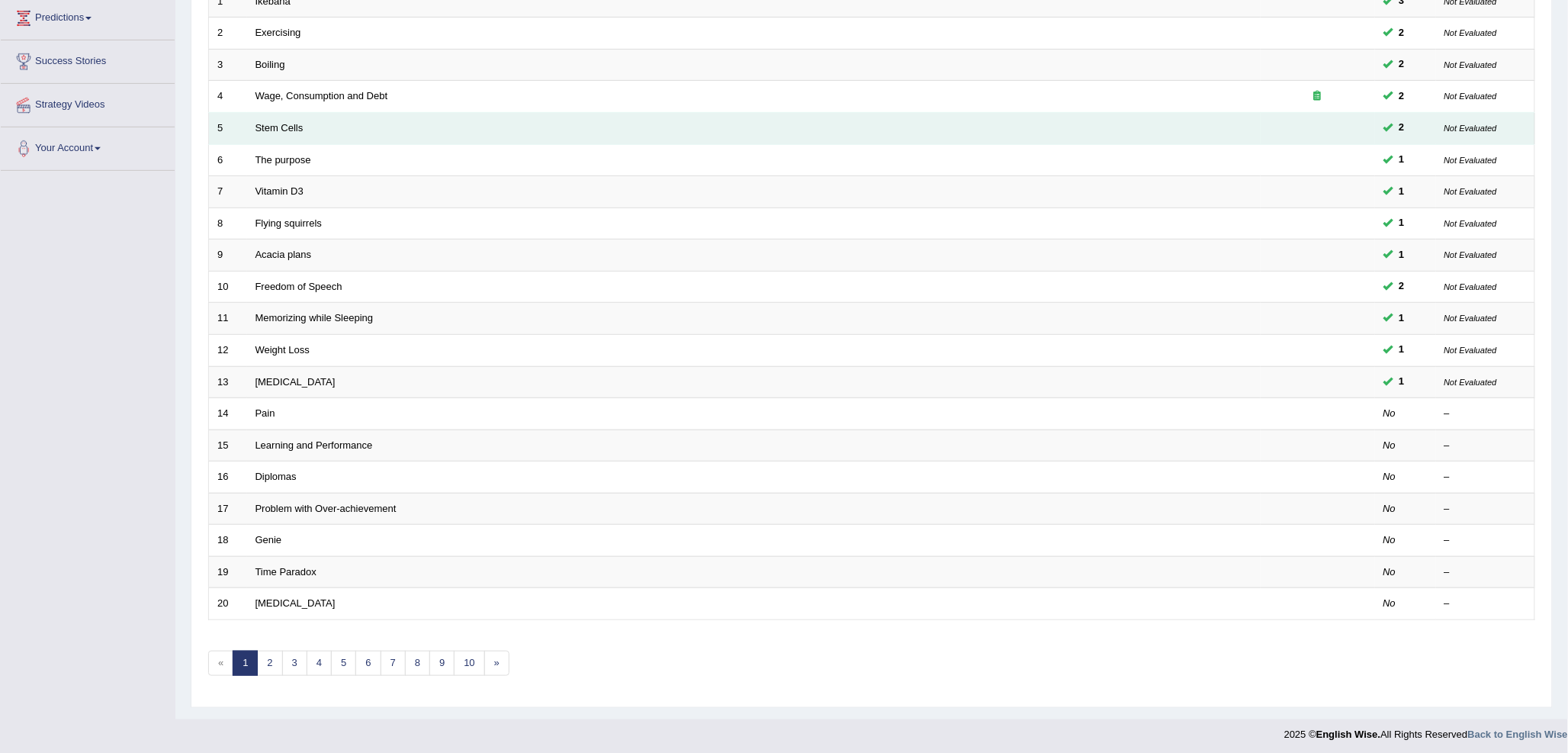
scroll to position [254, 0]
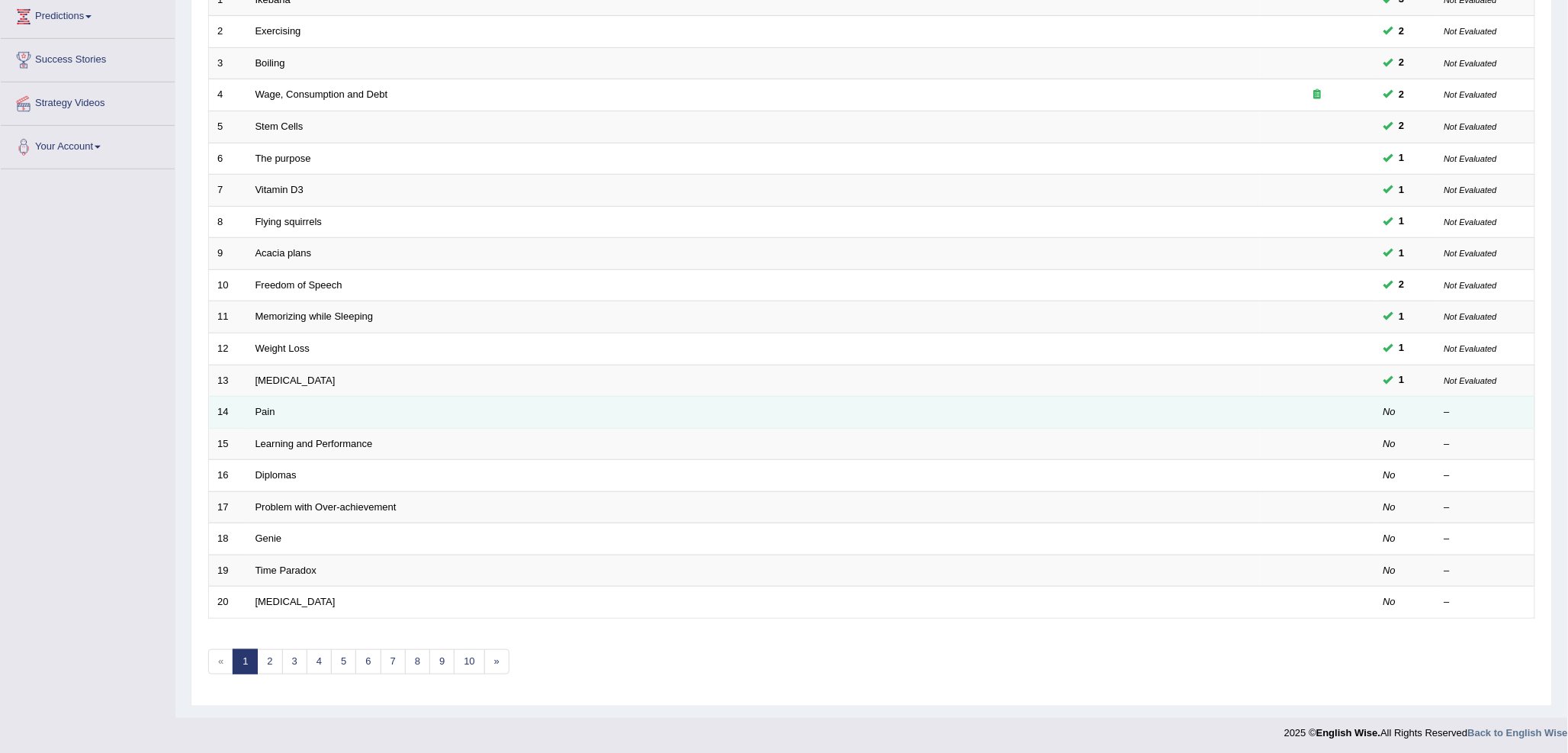
click at [268, 417] on td "Pain" at bounding box center [753, 413] width 1013 height 32
click at [269, 414] on link "Pain" at bounding box center [266, 411] width 20 height 12
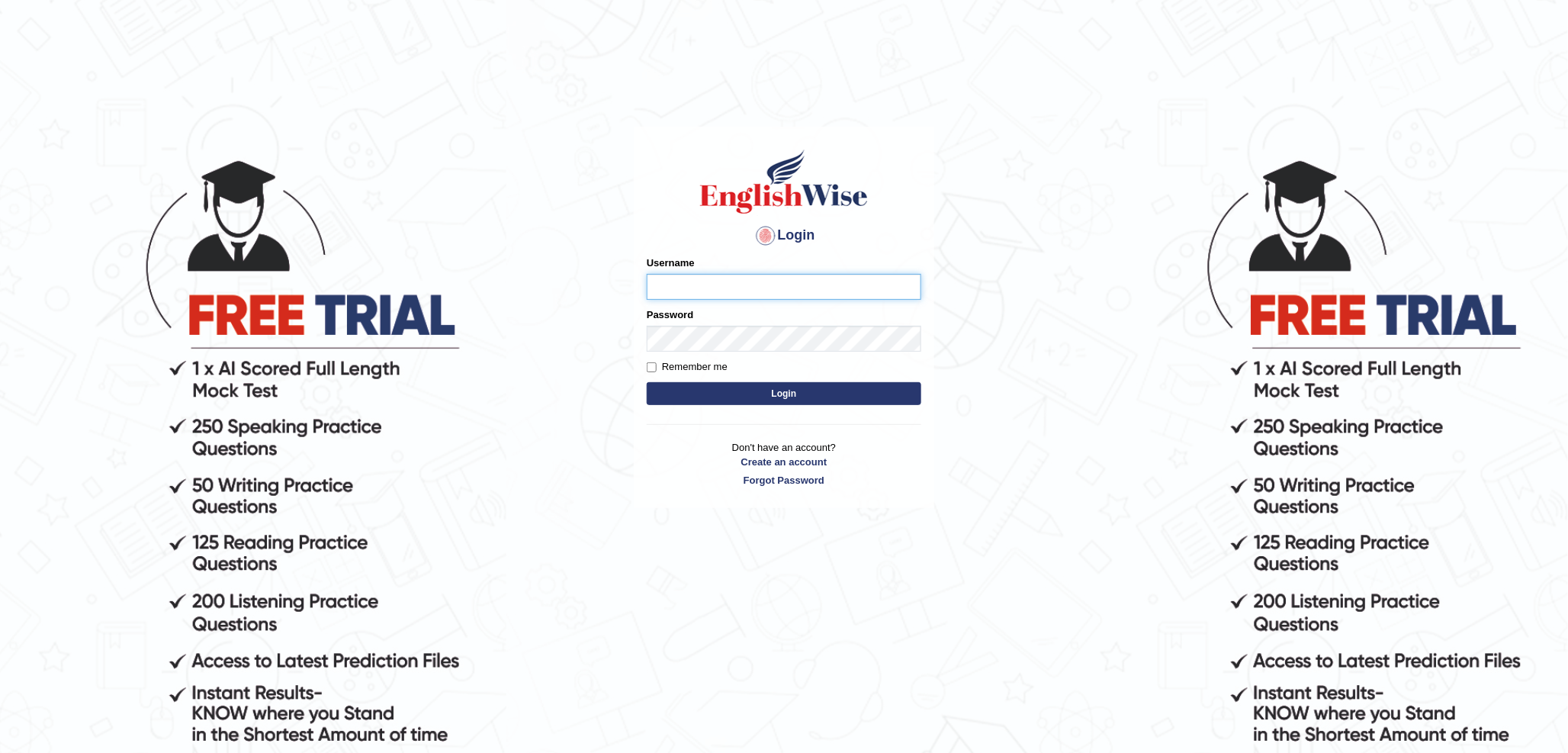
type input "kas60_"
click at [810, 387] on button "Login" at bounding box center [784, 393] width 275 height 23
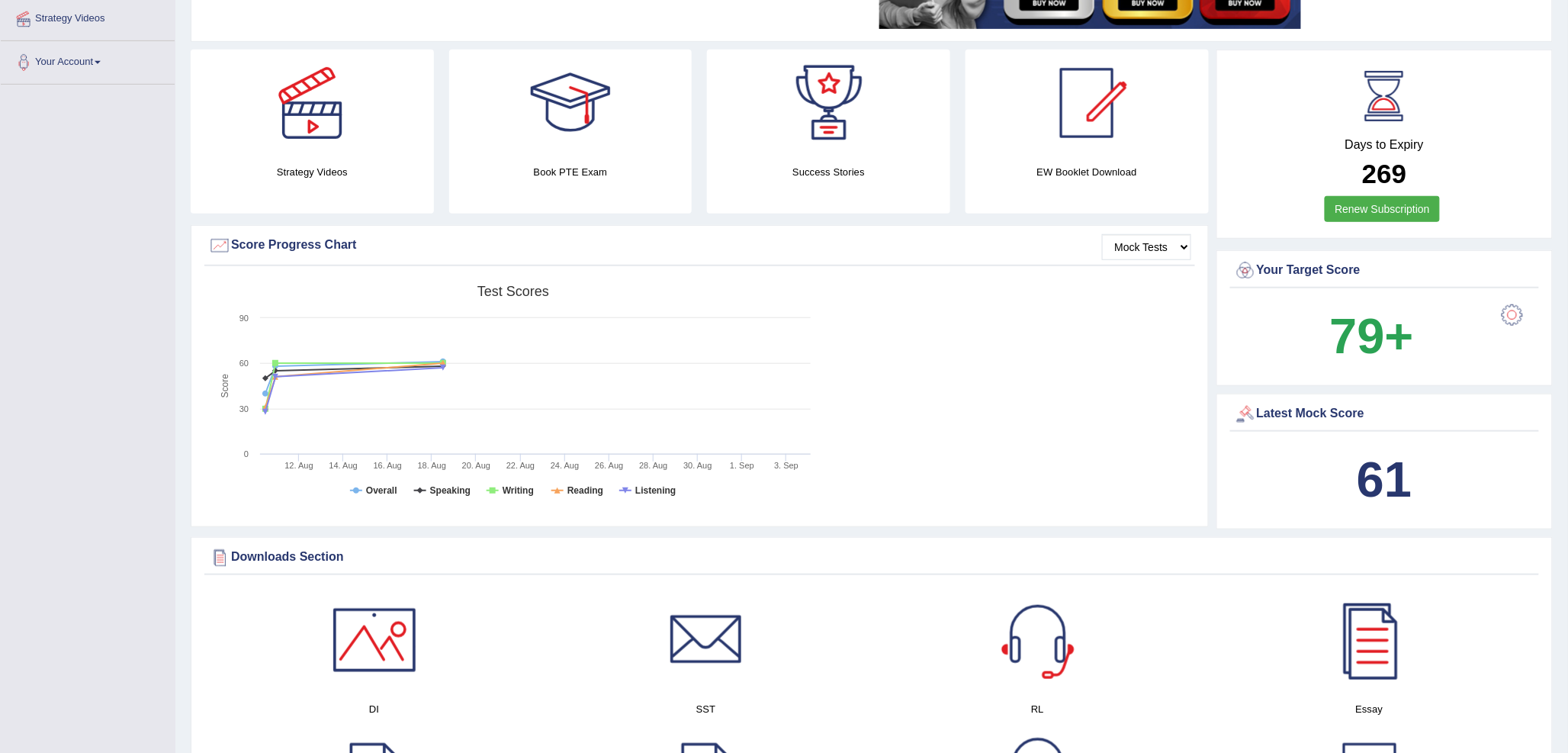
scroll to position [678, 0]
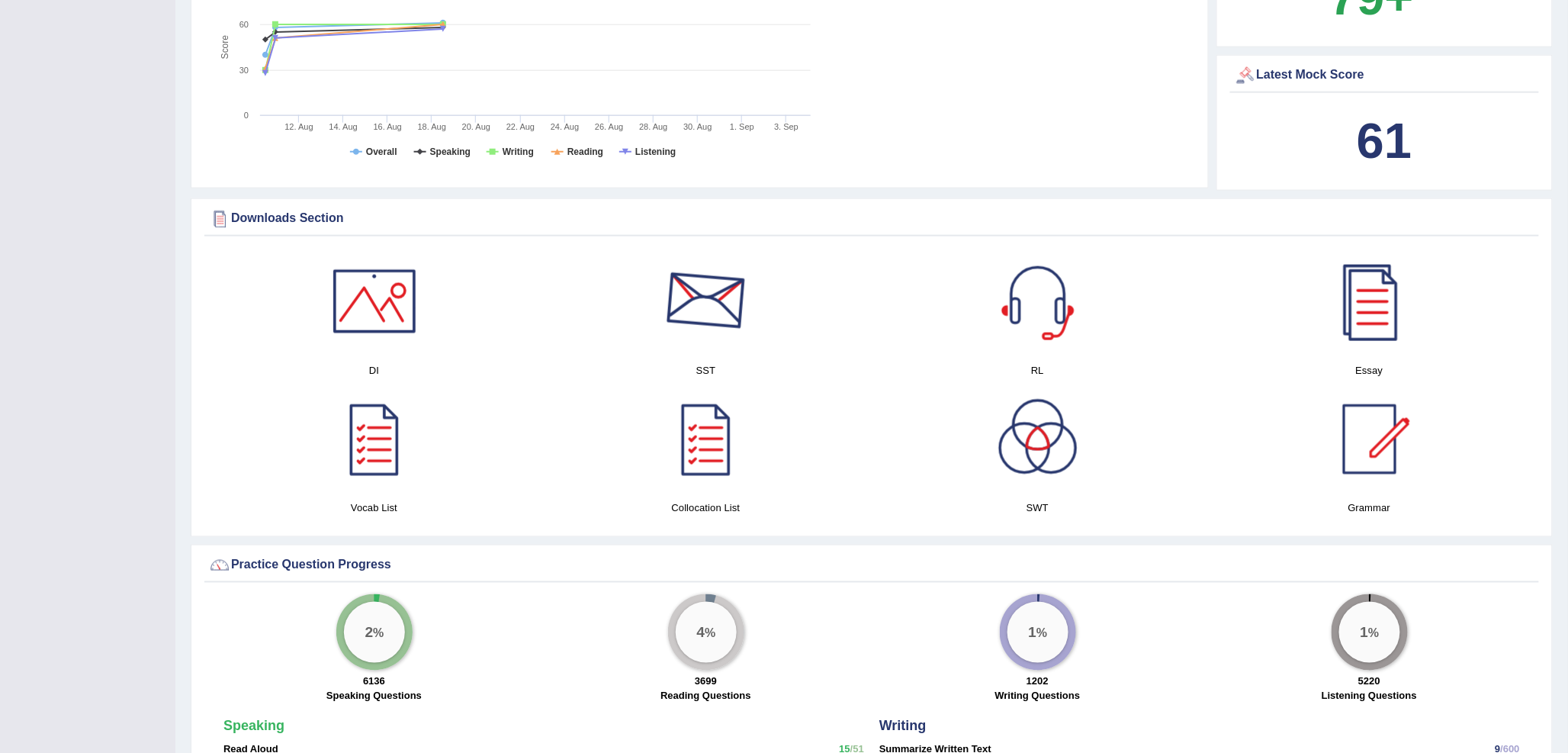
click at [692, 314] on div at bounding box center [706, 301] width 106 height 106
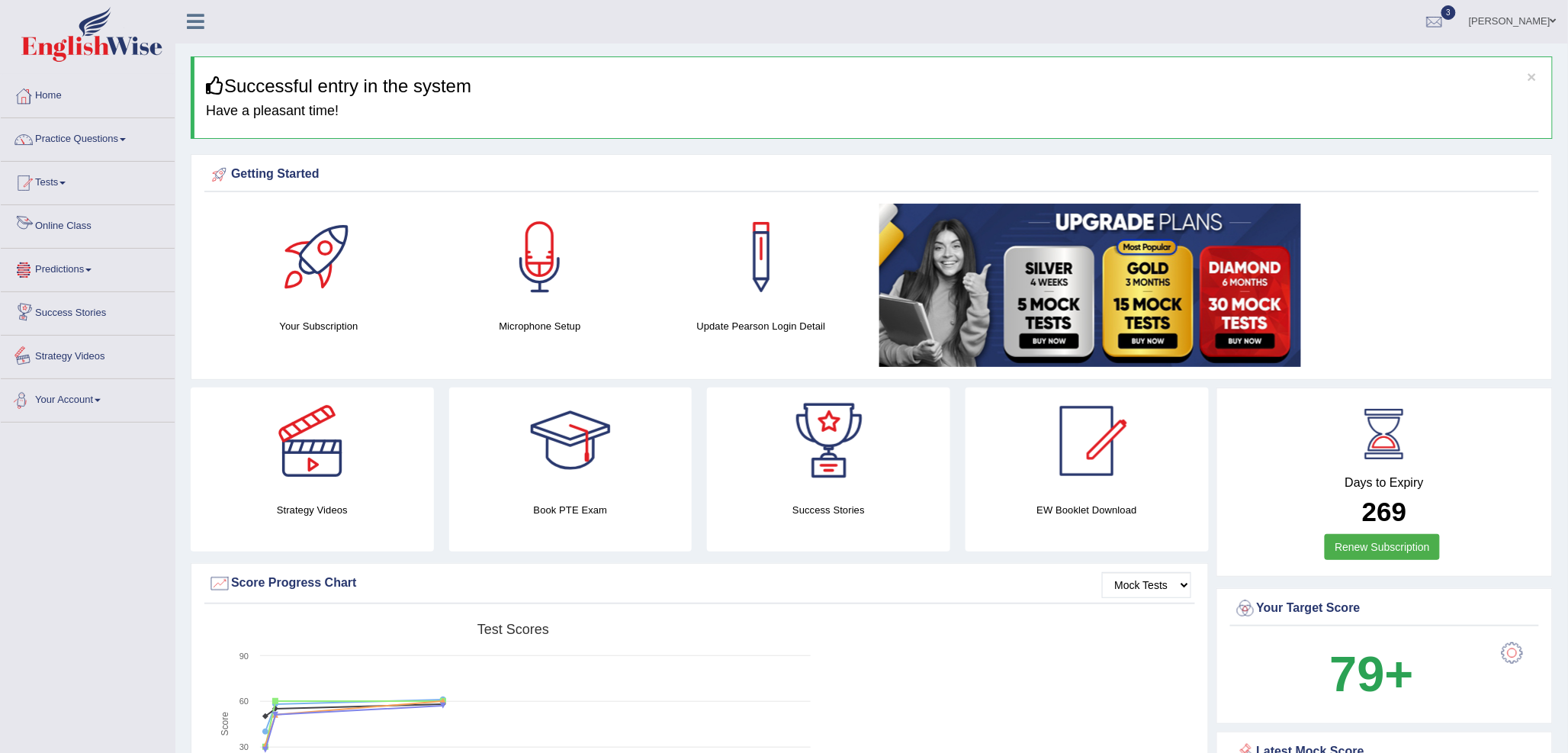
scroll to position [0, 0]
click at [86, 145] on link "Practice Questions" at bounding box center [88, 138] width 174 height 38
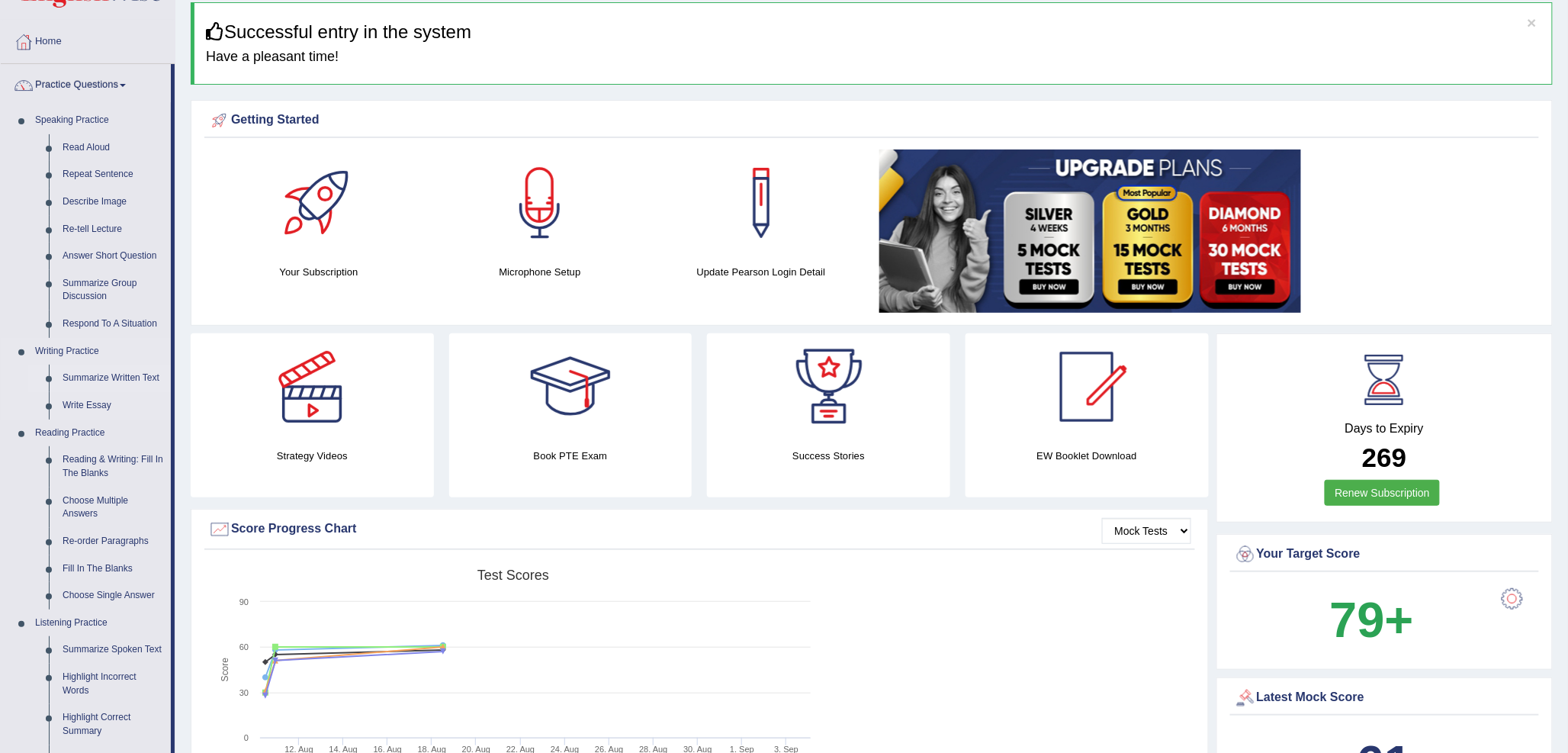
scroll to position [85, 0]
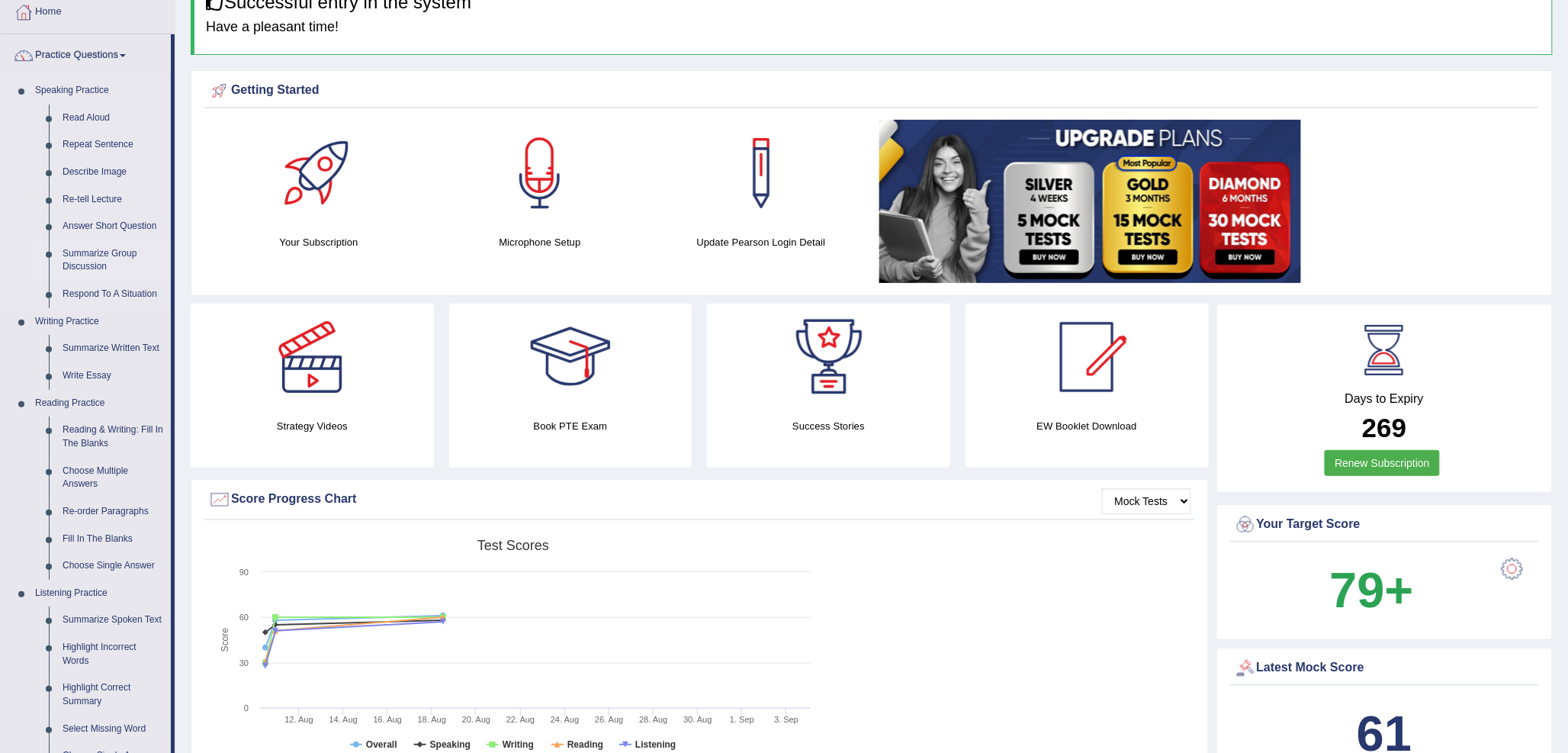
click at [96, 253] on link "Summarize Group Discussion" at bounding box center [113, 260] width 115 height 40
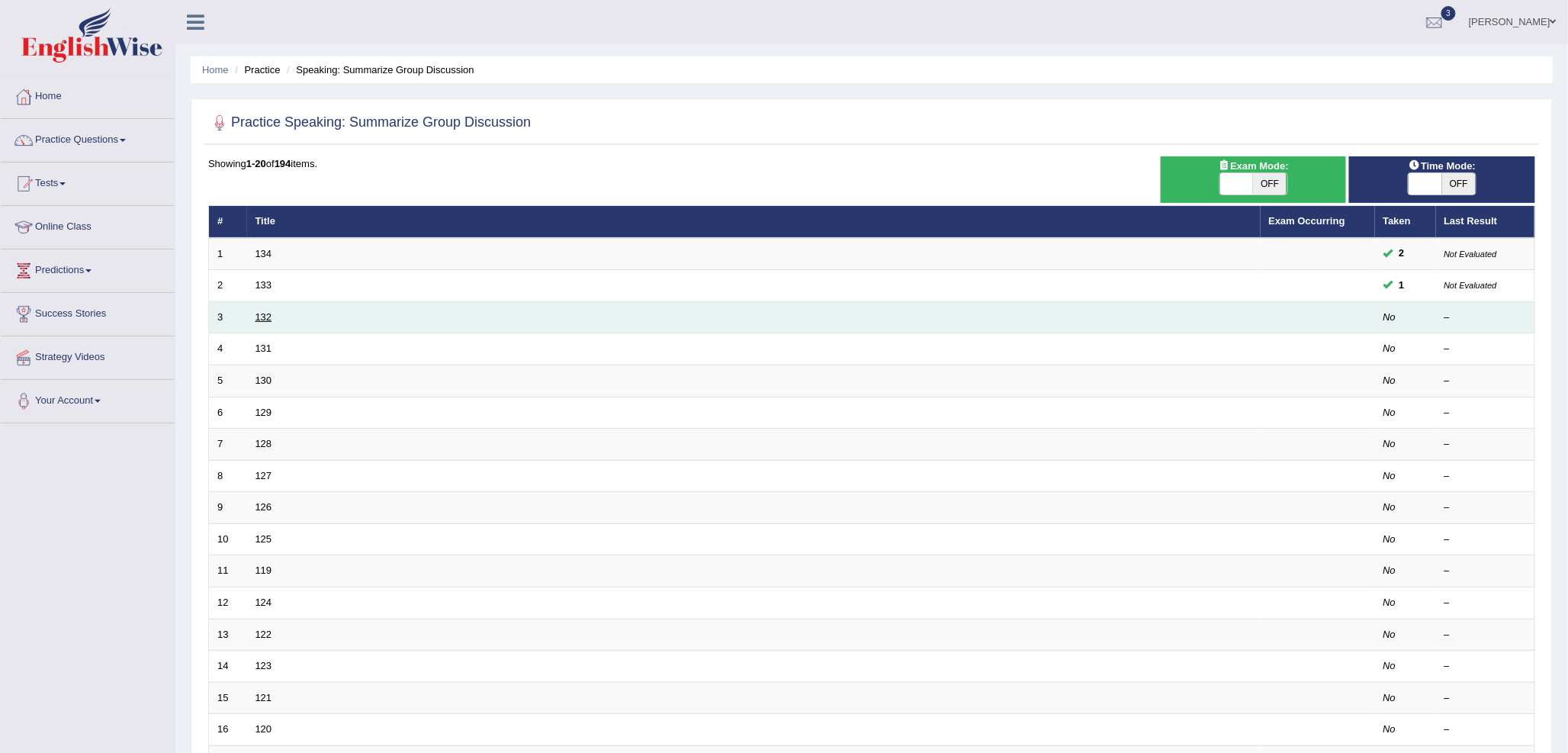
click at [262, 312] on link "132" at bounding box center [264, 317] width 17 height 12
